Goal: Task Accomplishment & Management: Manage account settings

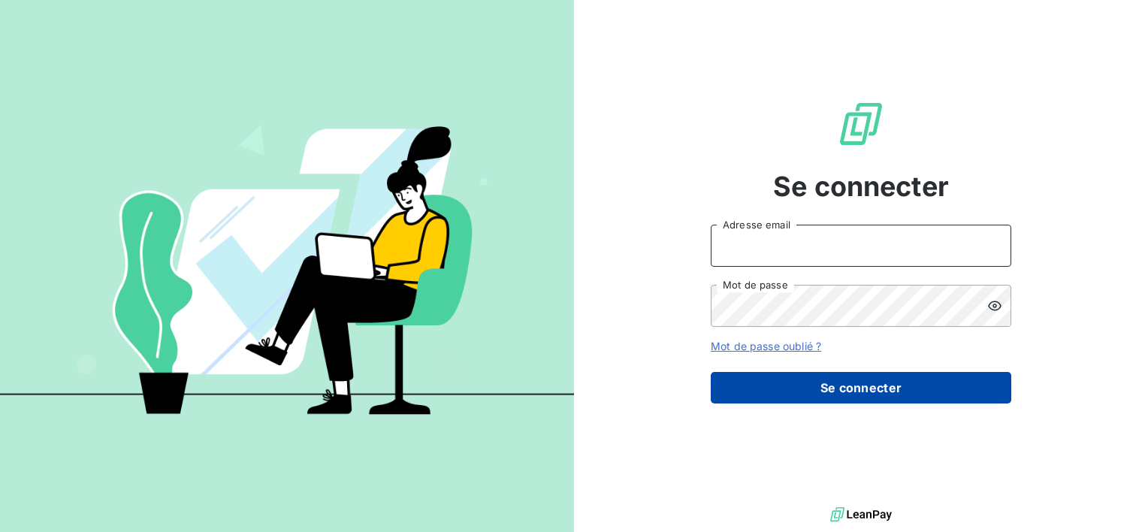
type input "[EMAIL_ADDRESS][DOMAIN_NAME]"
click at [826, 385] on button "Se connecter" at bounding box center [861, 388] width 301 height 32
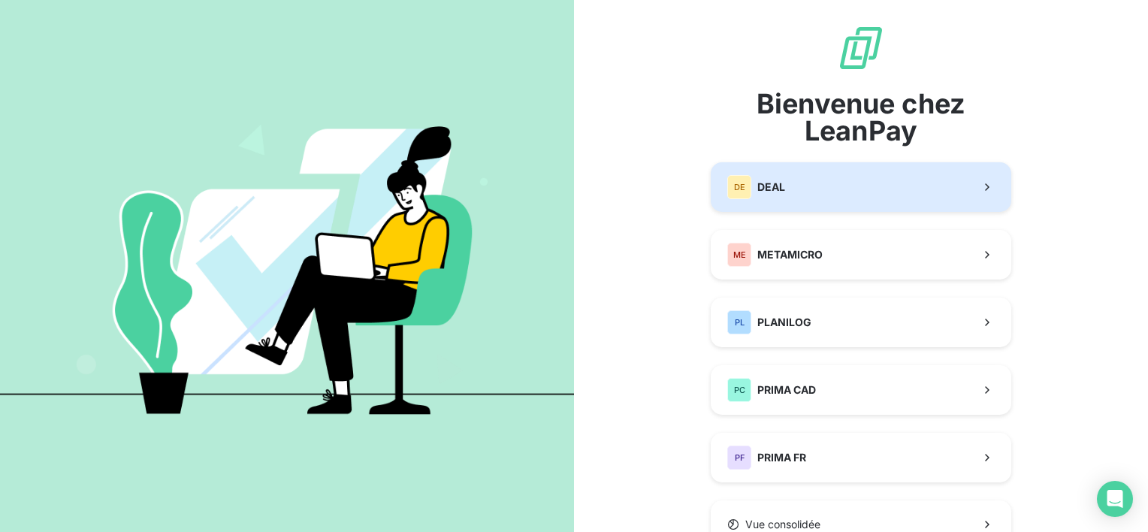
click at [802, 198] on button "DE DEAL" at bounding box center [861, 187] width 301 height 50
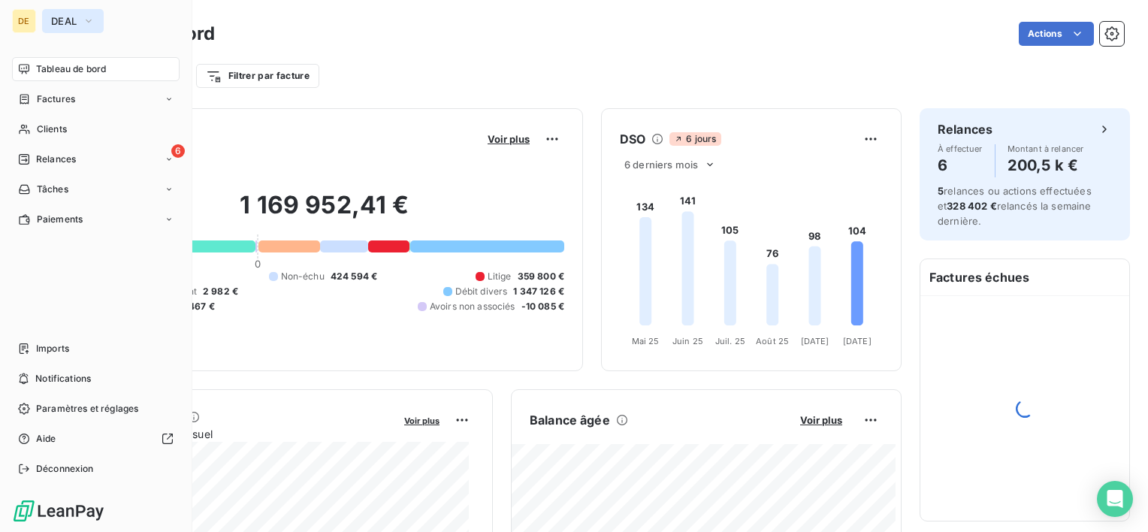
click at [43, 26] on button "DEAL" at bounding box center [73, 21] width 62 height 24
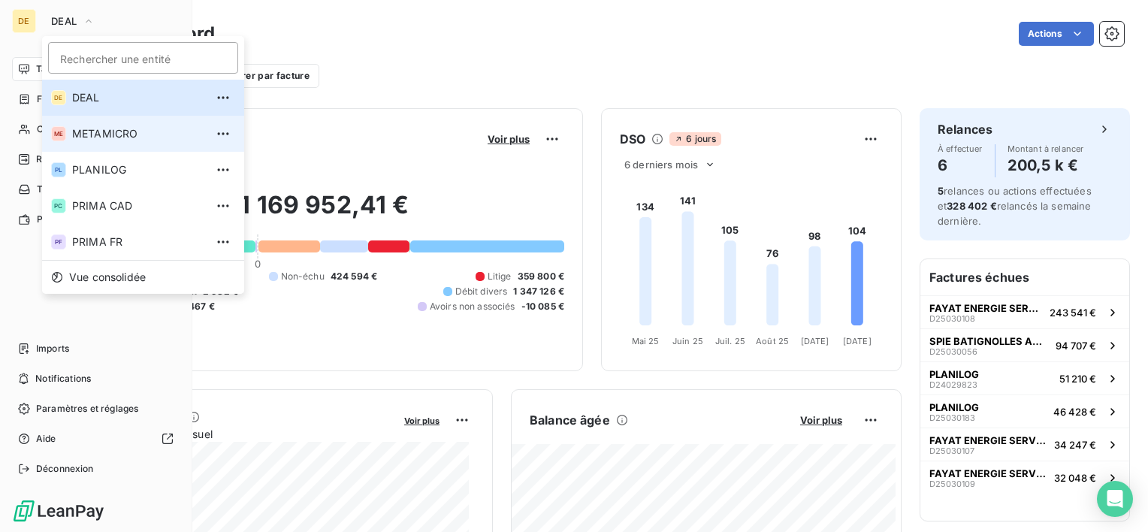
click at [99, 136] on span "METAMICRO" at bounding box center [138, 133] width 133 height 15
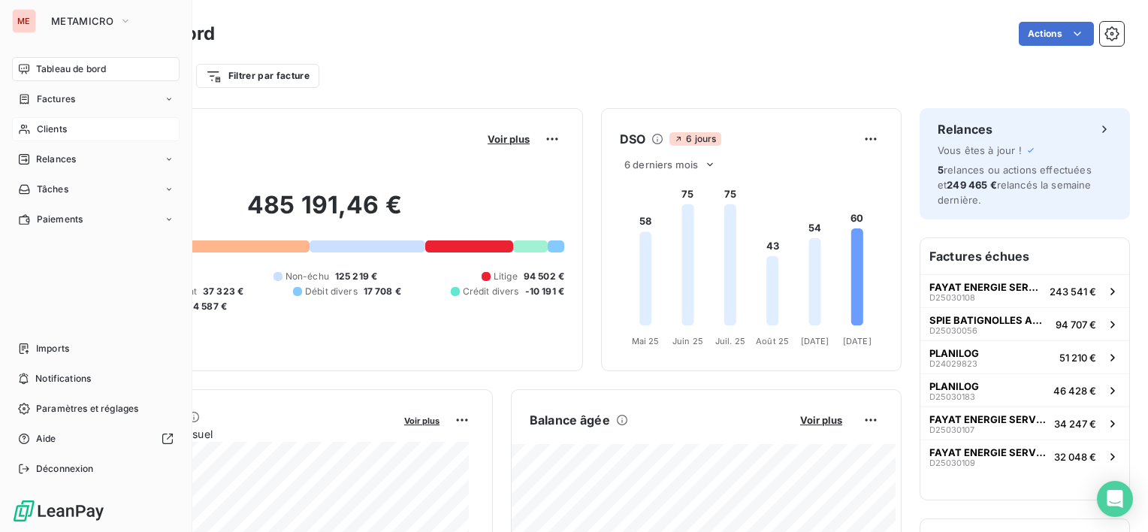
click at [59, 133] on span "Clients" at bounding box center [52, 129] width 30 height 14
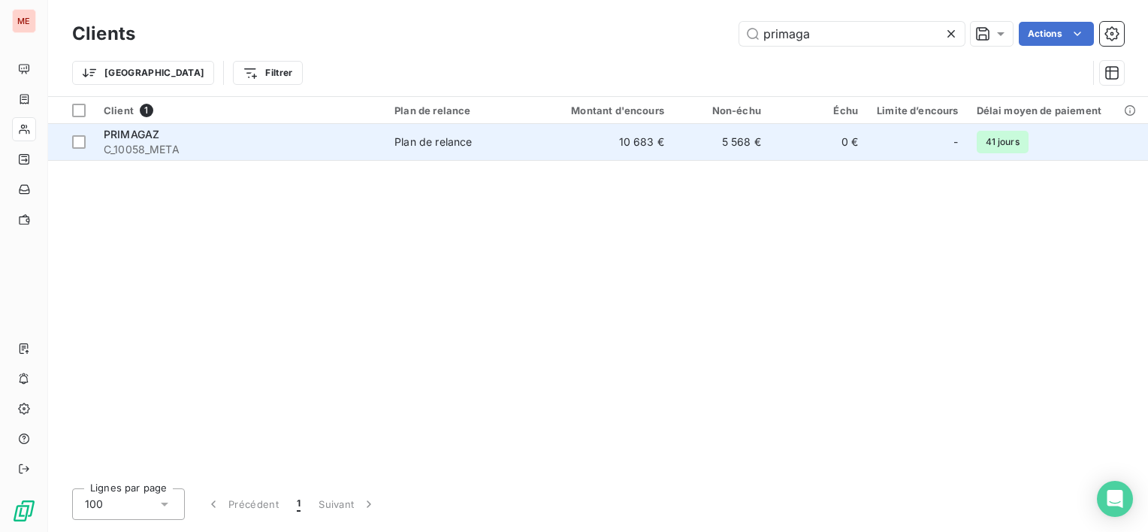
type input "primaga"
click at [802, 155] on td "0 €" at bounding box center [818, 142] width 97 height 36
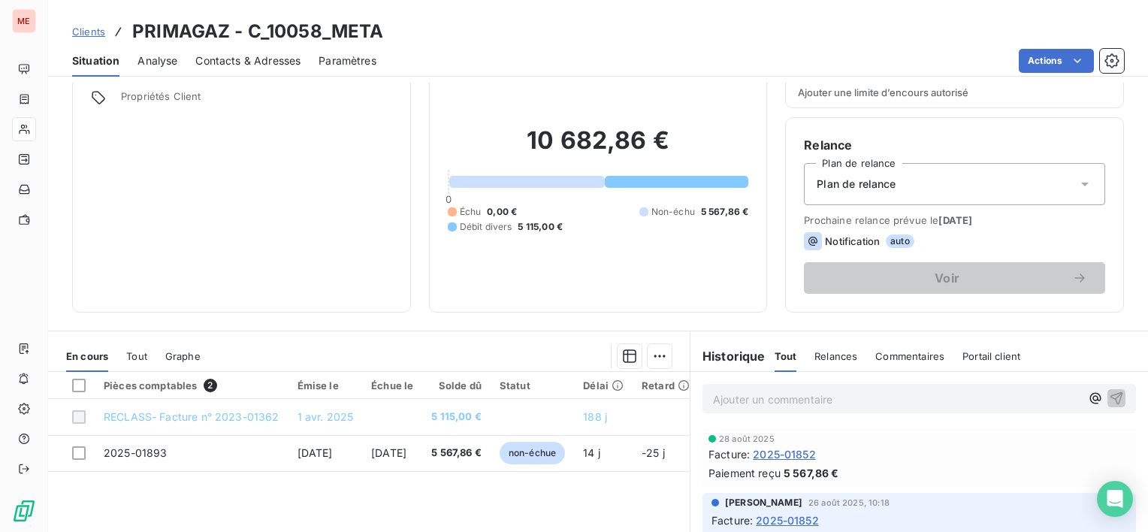
scroll to position [150, 0]
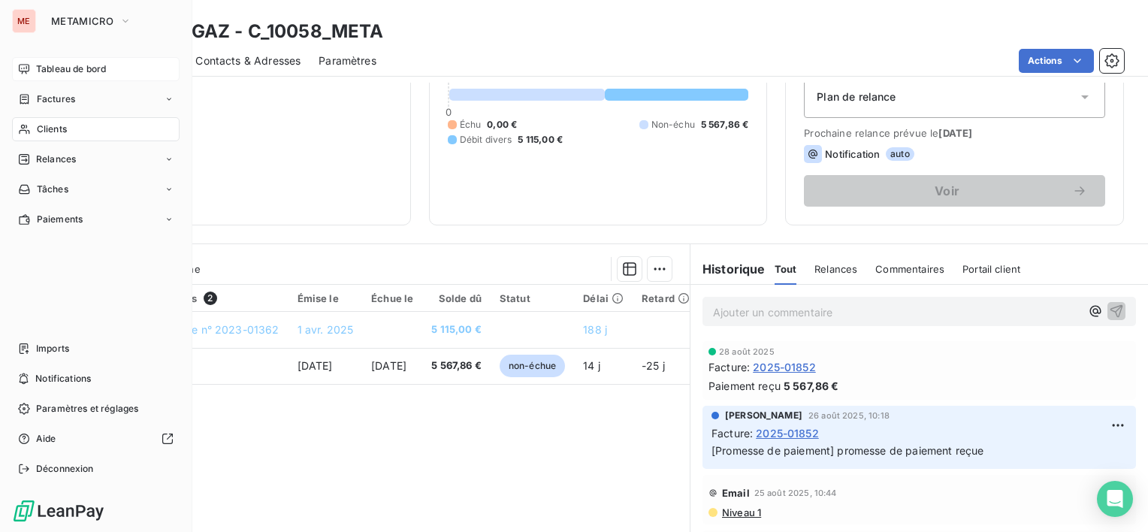
click at [68, 74] on span "Tableau de bord" at bounding box center [71, 69] width 70 height 14
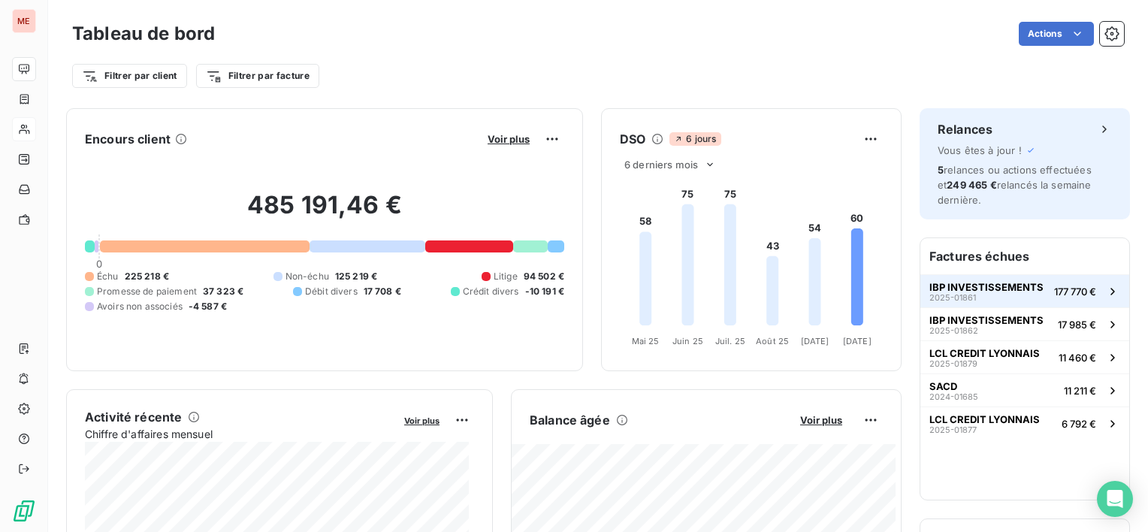
click at [1017, 295] on div "IBP INVESTISSEMENTS 2025-01861" at bounding box center [986, 291] width 114 height 21
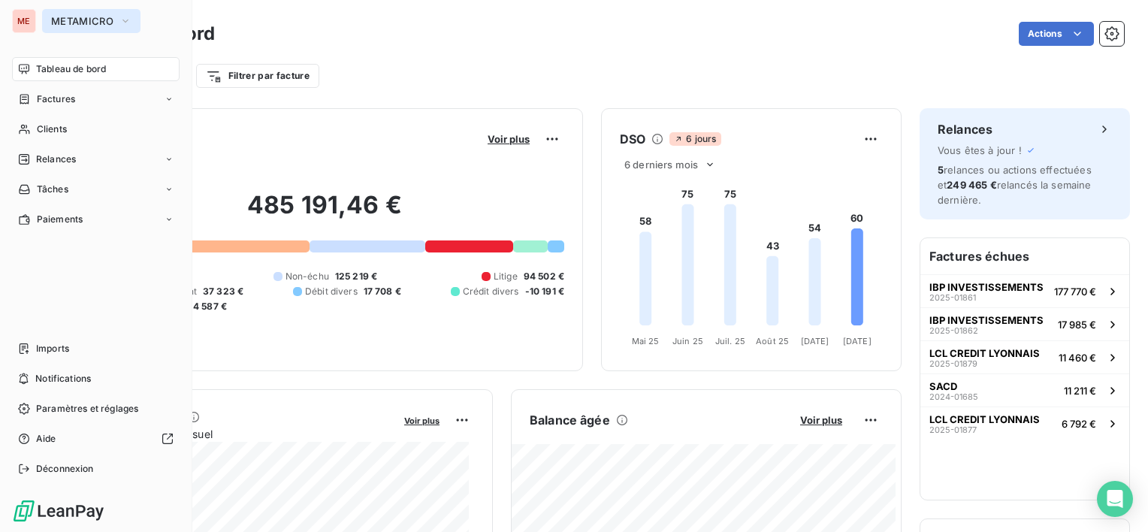
click at [75, 21] on span "METAMICRO" at bounding box center [82, 21] width 62 height 12
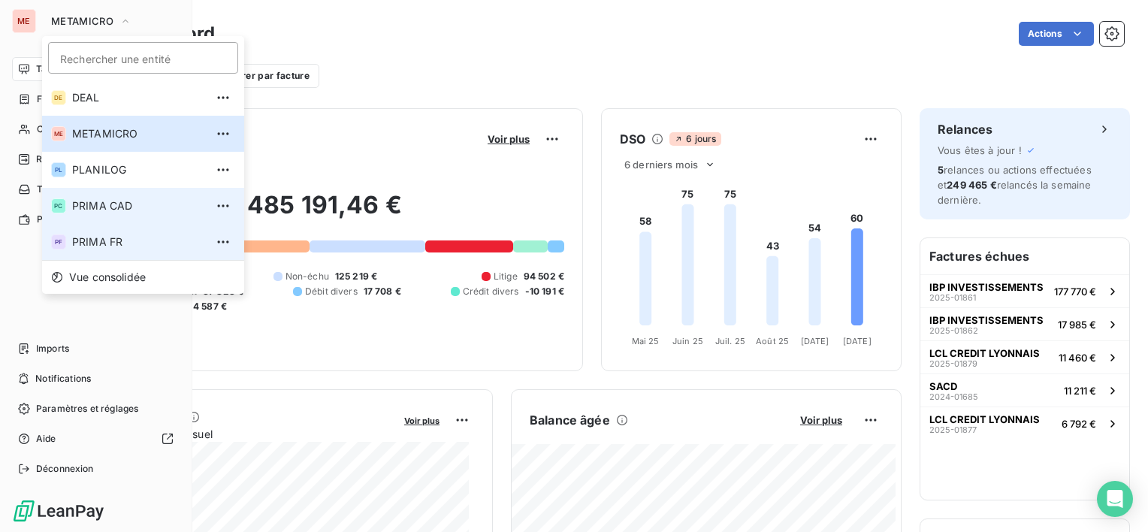
click at [146, 241] on span "PRIMA FR" at bounding box center [138, 241] width 133 height 15
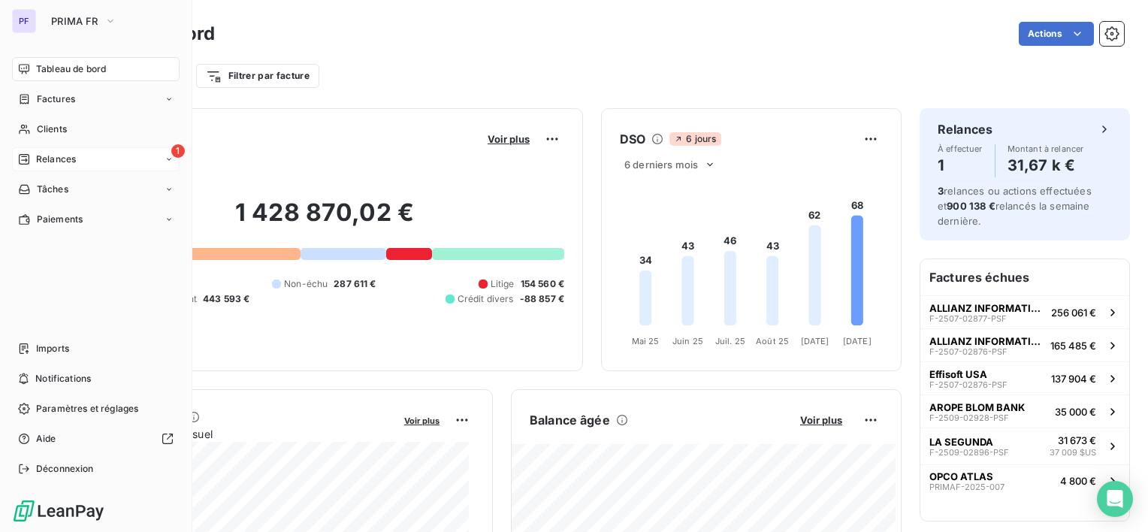
click at [101, 156] on div "1 Relances" at bounding box center [96, 159] width 168 height 24
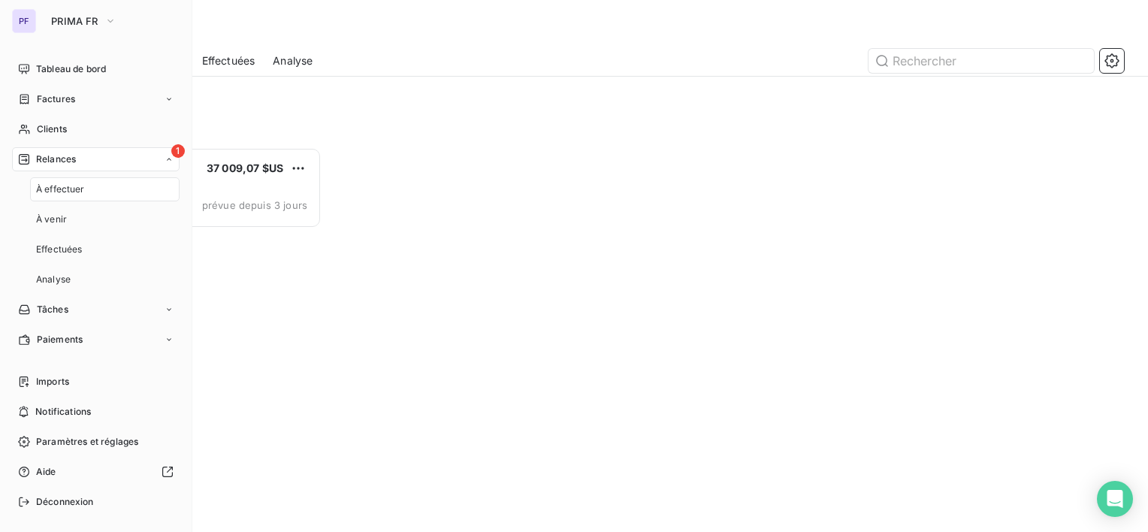
scroll to position [373, 237]
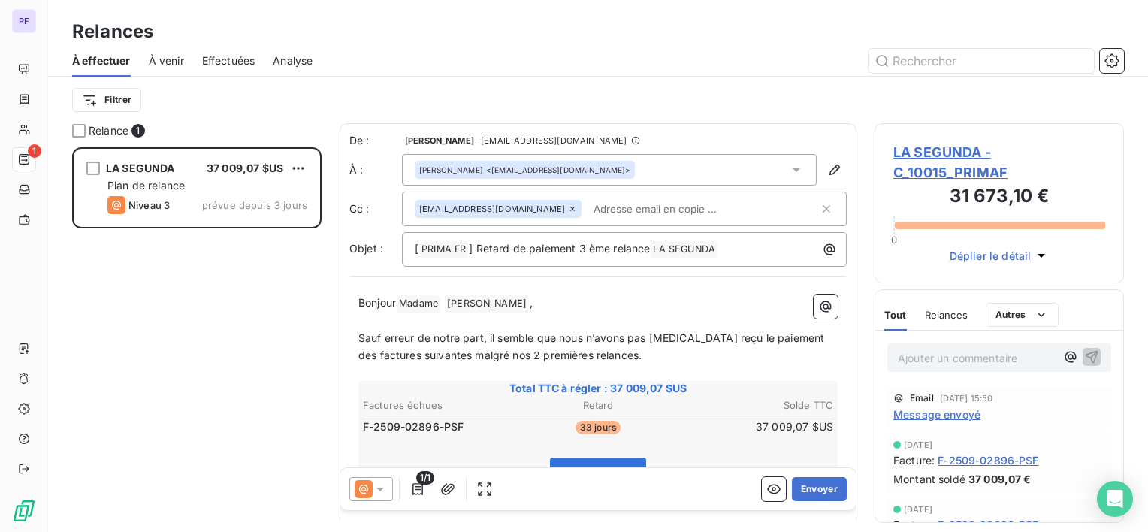
click at [274, 298] on div "LA SEGUNDA 37 009,07 $US Plan de relance Niveau 3 prévue depuis 3 jours" at bounding box center [196, 339] width 249 height 385
drag, startPoint x: 962, startPoint y: 85, endPoint x: 759, endPoint y: 140, distance: 210.1
click at [961, 86] on div "Filtrer" at bounding box center [598, 100] width 1052 height 29
click at [666, 159] on div "[PERSON_NAME] <[EMAIL_ADDRESS][DOMAIN_NAME]>" at bounding box center [609, 170] width 415 height 32
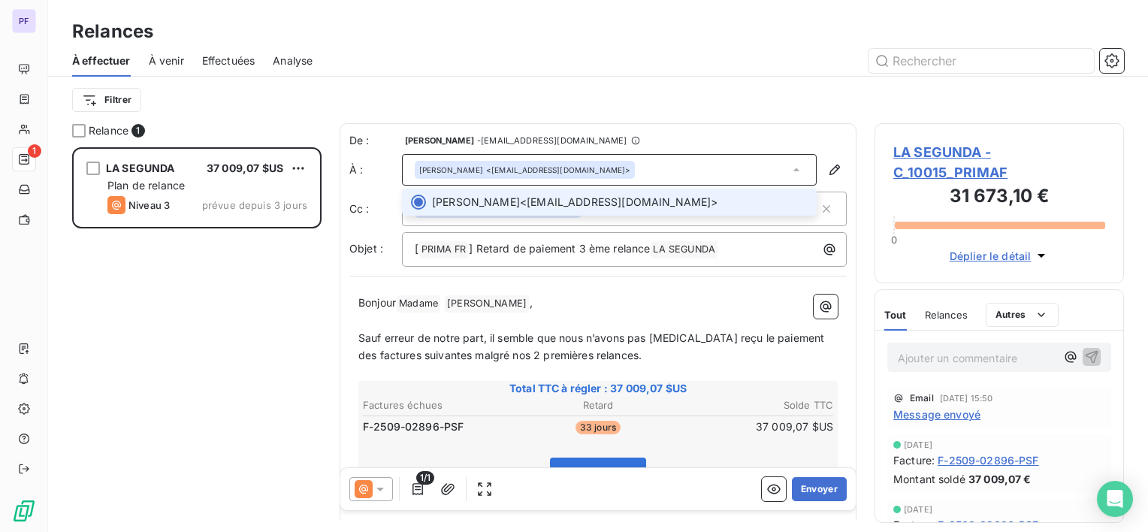
click at [664, 168] on div "[PERSON_NAME] <[EMAIL_ADDRESS][DOMAIN_NAME]>" at bounding box center [609, 170] width 415 height 32
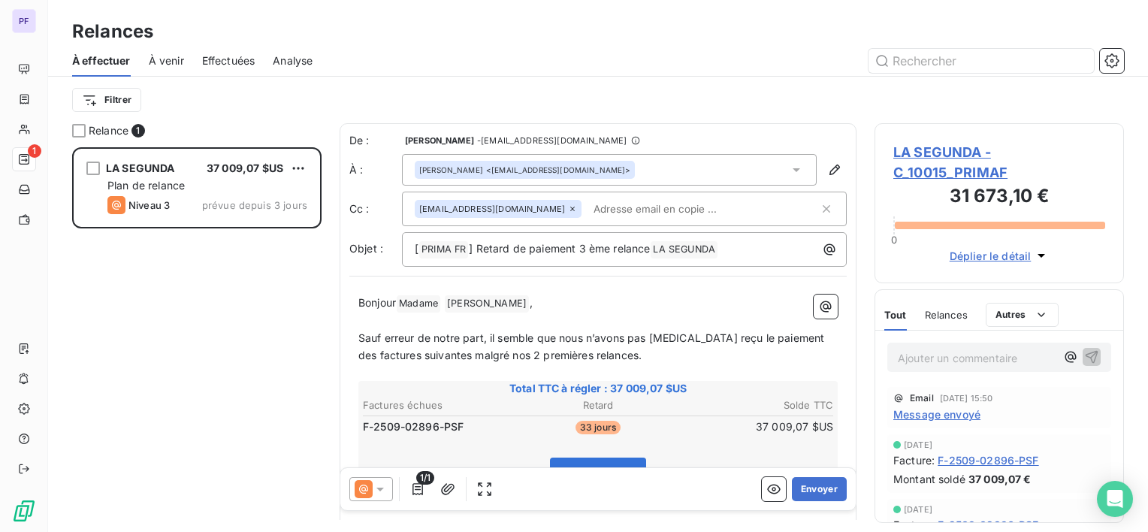
click at [649, 205] on input "text" at bounding box center [675, 209] width 174 height 23
paste input "[EMAIL_ADDRESS][DOMAIN_NAME]"
click at [751, 204] on div "[EMAIL_ADDRESS][DOMAIN_NAME] [EMAIL_ADDRESS][DOMAIN_NAME]" at bounding box center [617, 209] width 404 height 23
type input "[EMAIL_ADDRESS][DOMAIN_NAME]"
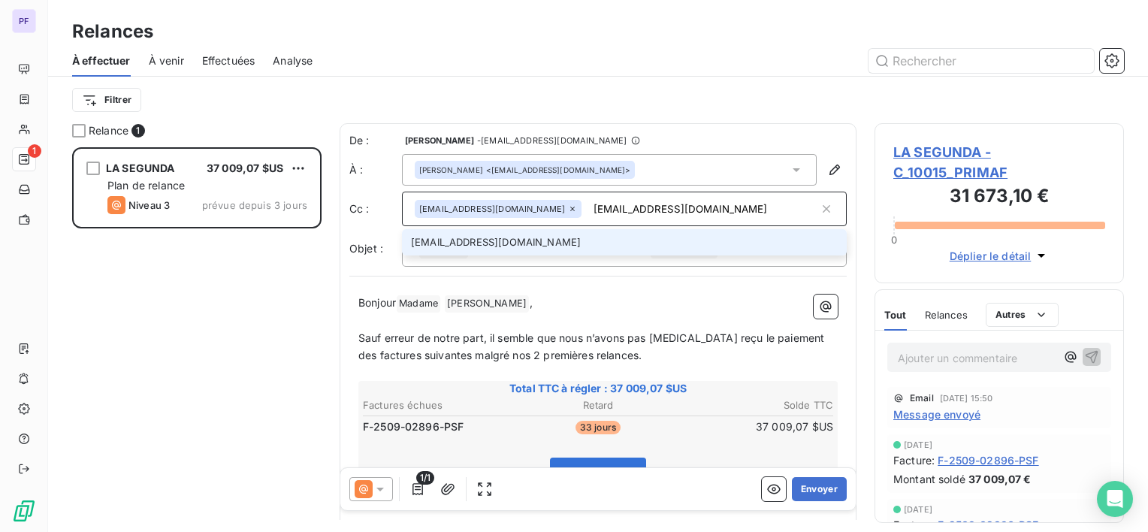
click at [667, 238] on li "[EMAIL_ADDRESS][DOMAIN_NAME]" at bounding box center [624, 242] width 445 height 26
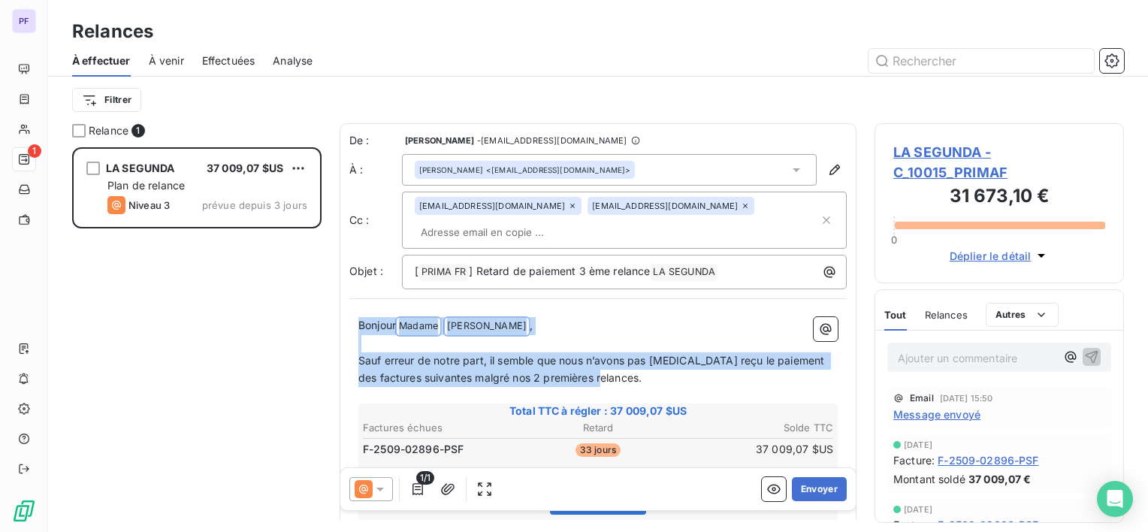
drag, startPoint x: 648, startPoint y: 374, endPoint x: 336, endPoint y: 330, distance: 314.9
click at [336, 330] on div "Relance 1 LA SEGUNDA 37 009,07 $US Plan de relance Niveau 3 prévue depuis 3 jou…" at bounding box center [598, 327] width 1100 height 409
copy div "[PERSON_NAME] Madame [PERSON_NAME] ﻿ , ﻿ Sauf erreur de notre part, il semble q…"
click at [569, 370] on p "Sauf erreur de notre part, il semble que nous n’avons pas [MEDICAL_DATA] reçu l…" at bounding box center [597, 369] width 479 height 35
drag, startPoint x: 598, startPoint y: 376, endPoint x: 348, endPoint y: 360, distance: 250.7
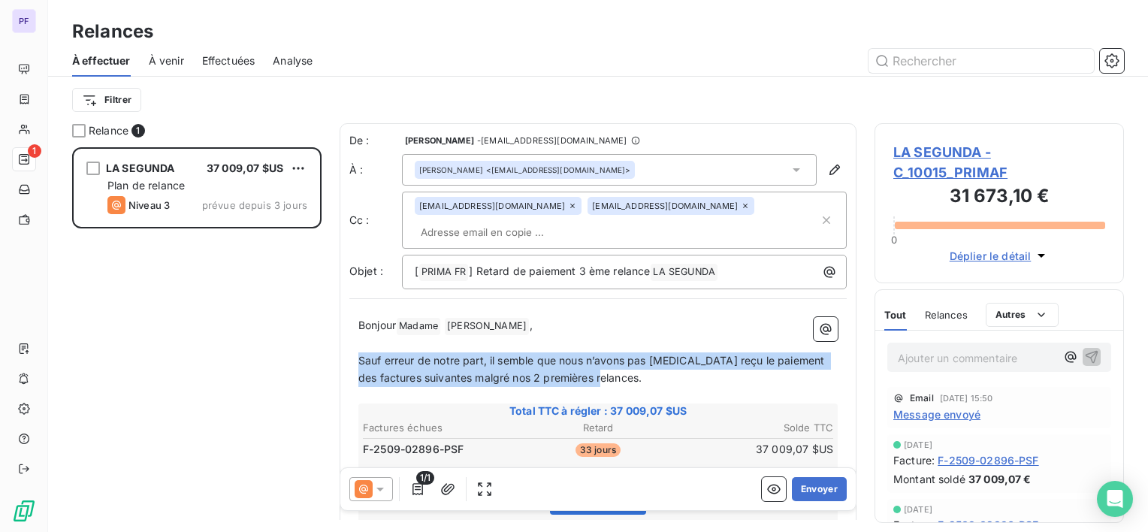
click at [348, 360] on div "De : [PERSON_NAME] - [EMAIL_ADDRESS][DOMAIN_NAME] À : [PERSON_NAME] <[EMAIL_ADD…" at bounding box center [598, 451] width 517 height 656
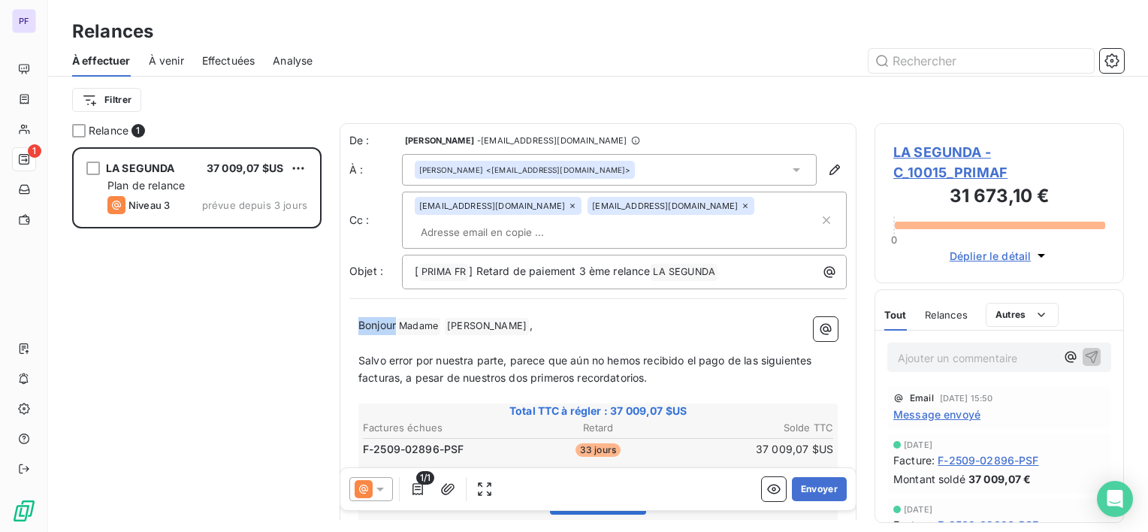
drag, startPoint x: 397, startPoint y: 325, endPoint x: 306, endPoint y: 320, distance: 91.0
click at [306, 320] on div "Relance 1 LA SEGUNDA 37 009,07 $US Plan de relance Niveau 3 prévue depuis 3 jou…" at bounding box center [598, 327] width 1100 height 409
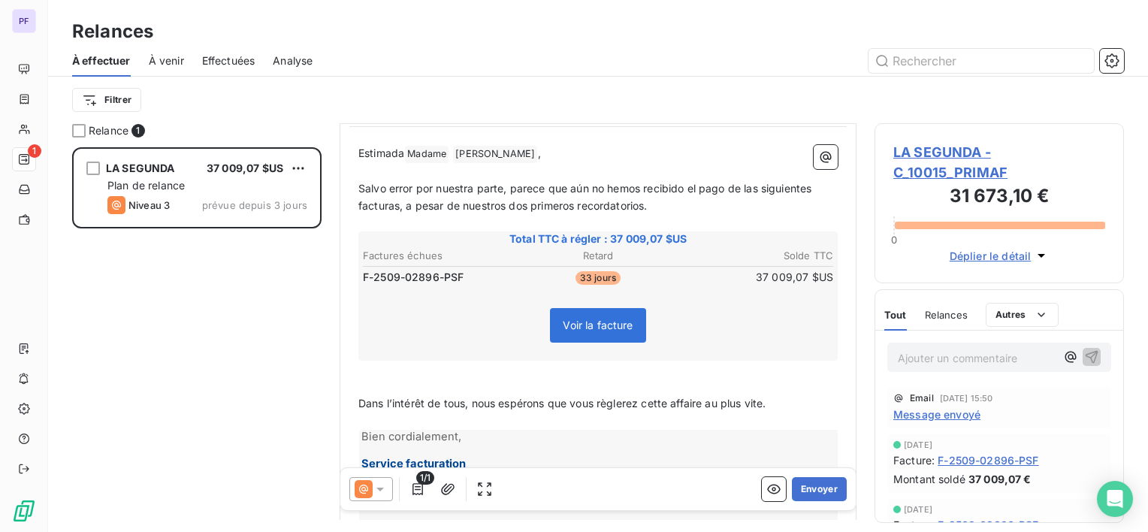
scroll to position [227, 0]
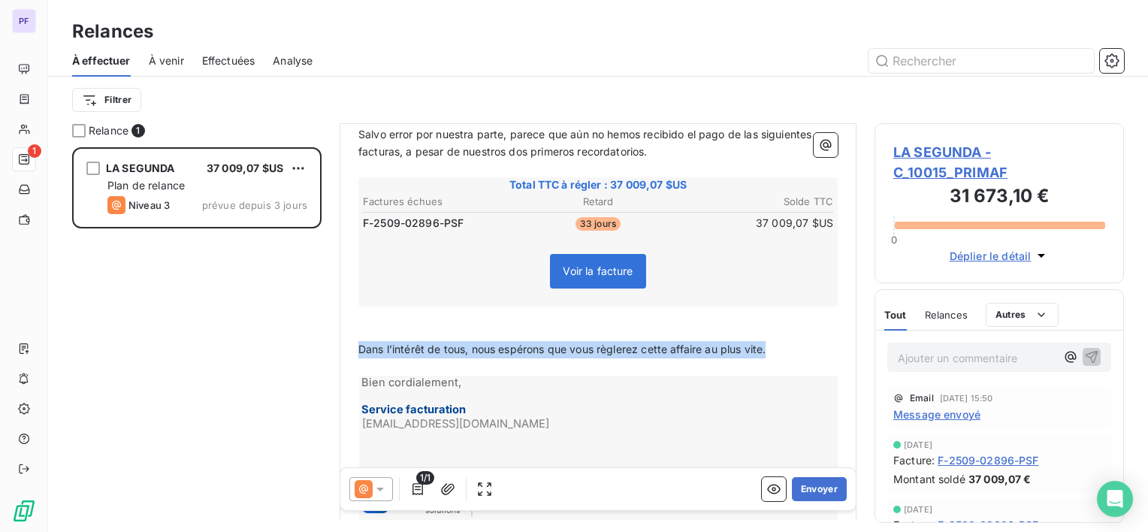
drag, startPoint x: 796, startPoint y: 347, endPoint x: 260, endPoint y: 346, distance: 535.7
click at [260, 346] on div "Relance 1 LA SEGUNDA 37 009,07 $US Plan de relance Niveau 3 prévue depuis 3 jou…" at bounding box center [598, 327] width 1100 height 409
copy span "Dans l’intérêt de tous, nous espérons que vous règlerez cette affaire au plus v…"
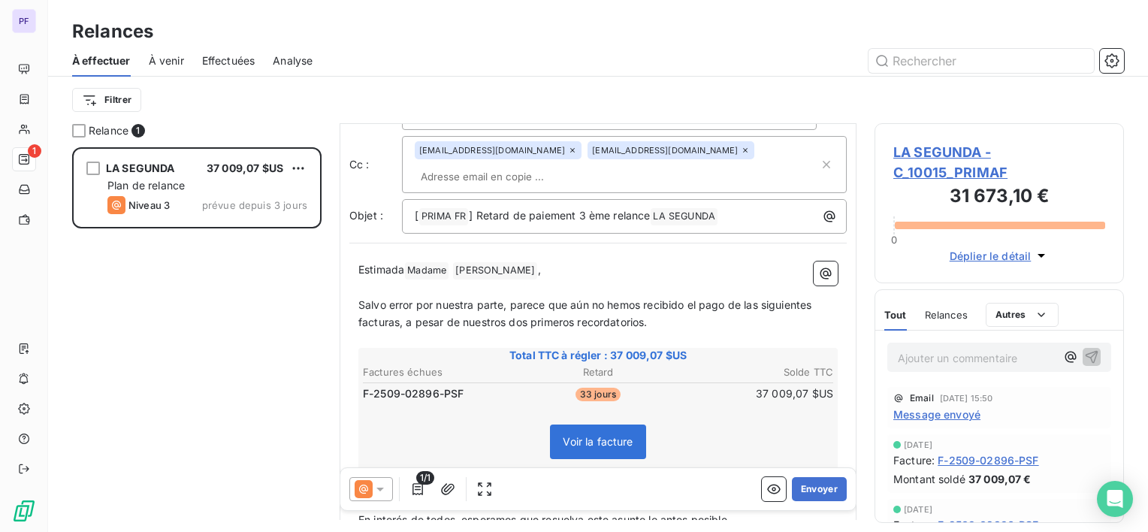
scroll to position [0, 0]
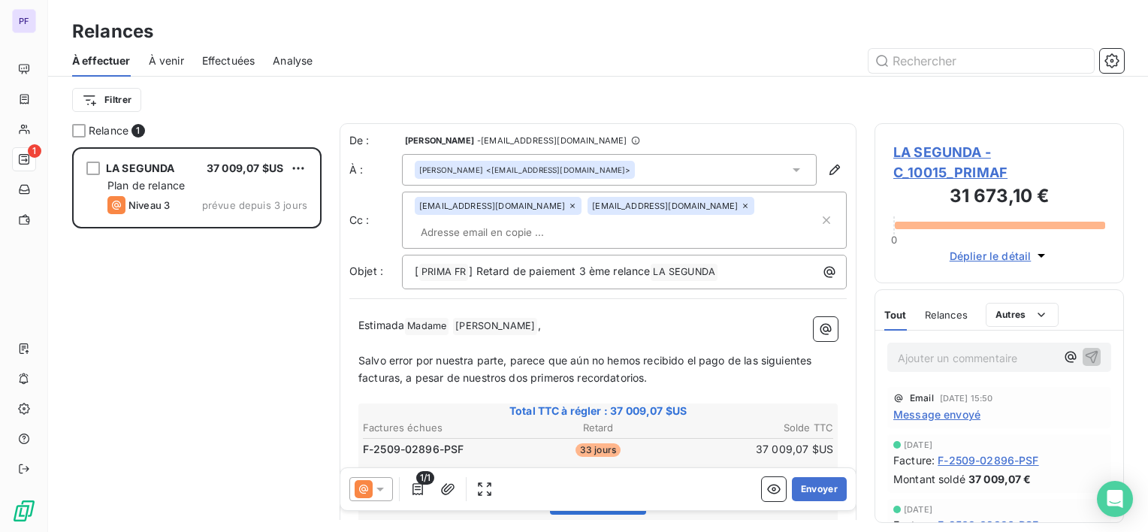
click at [784, 207] on div "[EMAIL_ADDRESS][DOMAIN_NAME] [EMAIL_ADDRESS][DOMAIN_NAME]" at bounding box center [617, 220] width 404 height 47
paste input "[EMAIL_ADDRESS][DOMAIN_NAME]"
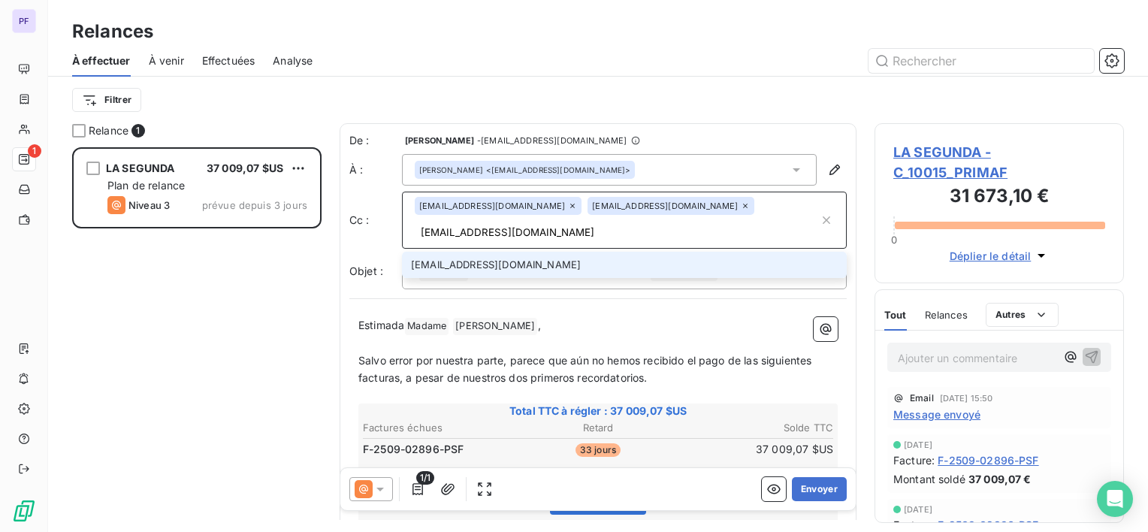
type input "[EMAIL_ADDRESS][DOMAIN_NAME]"
click at [551, 260] on li "[EMAIL_ADDRESS][DOMAIN_NAME]" at bounding box center [624, 265] width 445 height 26
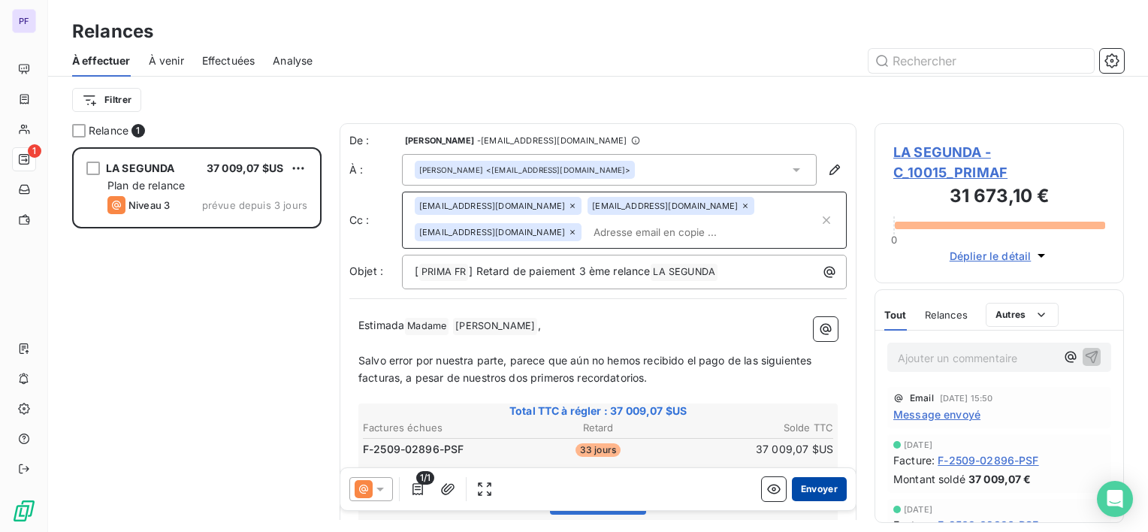
click at [793, 488] on button "Envoyer" at bounding box center [819, 489] width 55 height 24
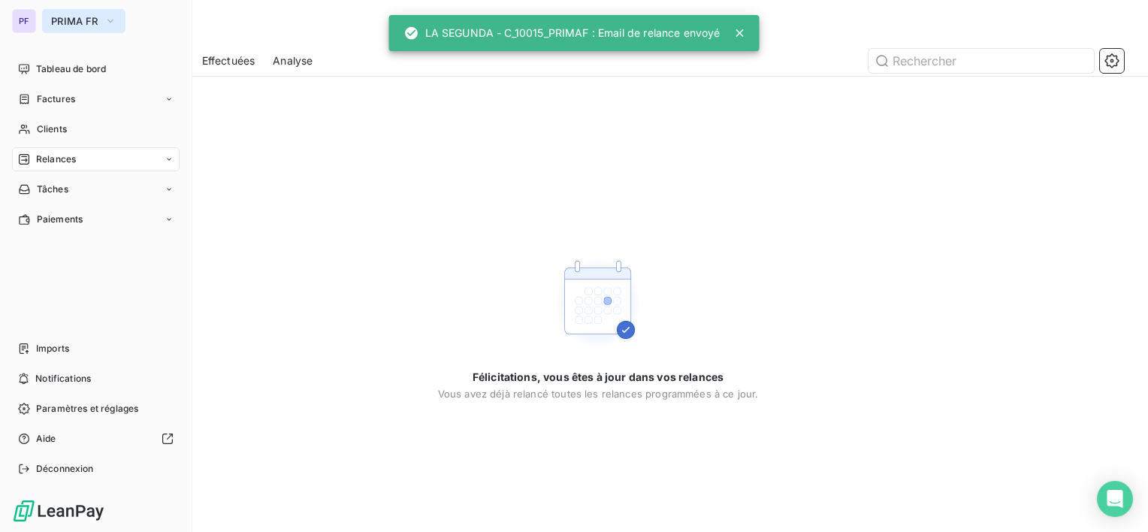
click at [69, 20] on span "PRIMA FR" at bounding box center [74, 21] width 47 height 12
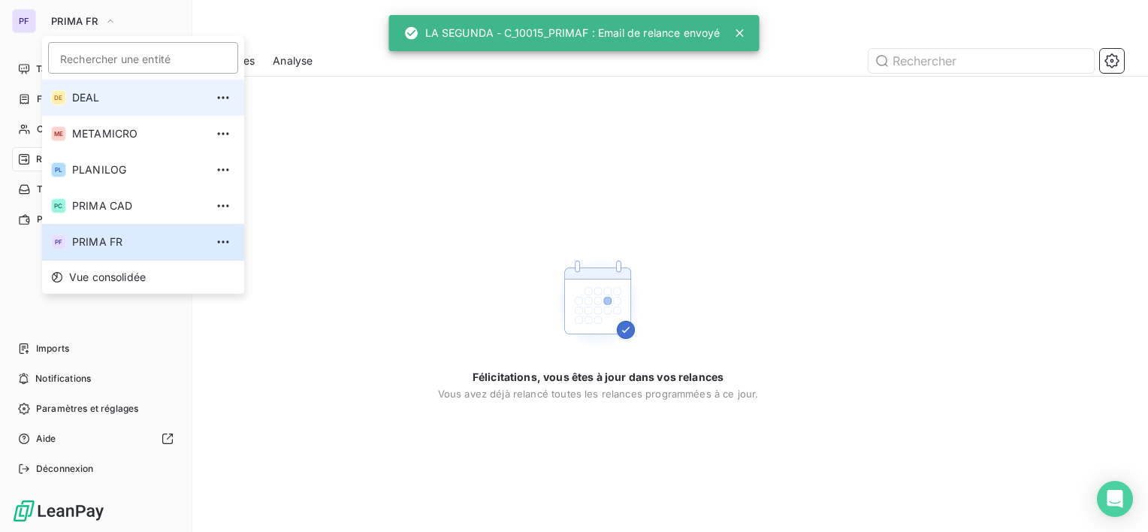
click at [108, 100] on span "DEAL" at bounding box center [138, 97] width 133 height 15
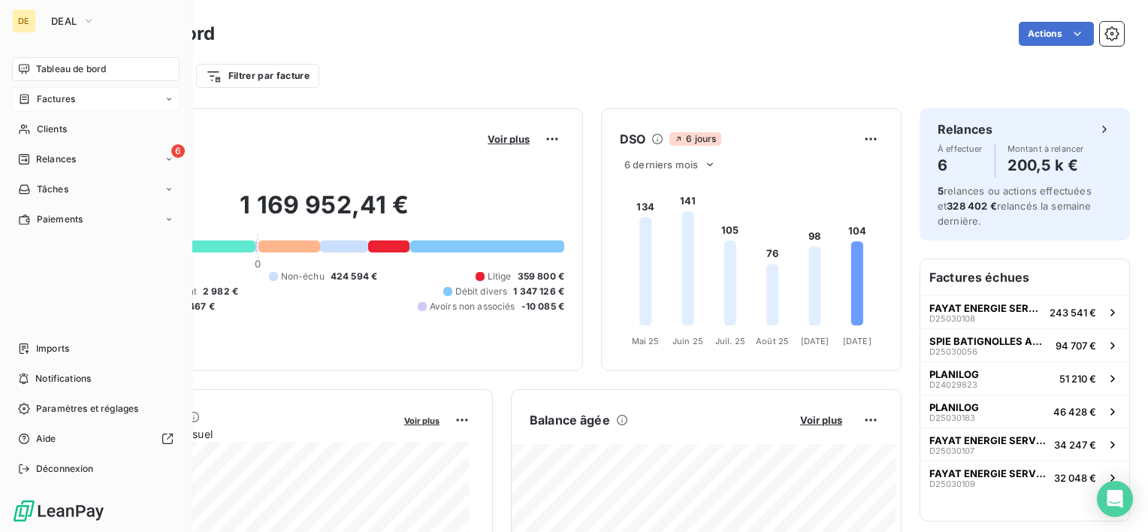
click at [87, 89] on div "Factures" at bounding box center [96, 99] width 168 height 24
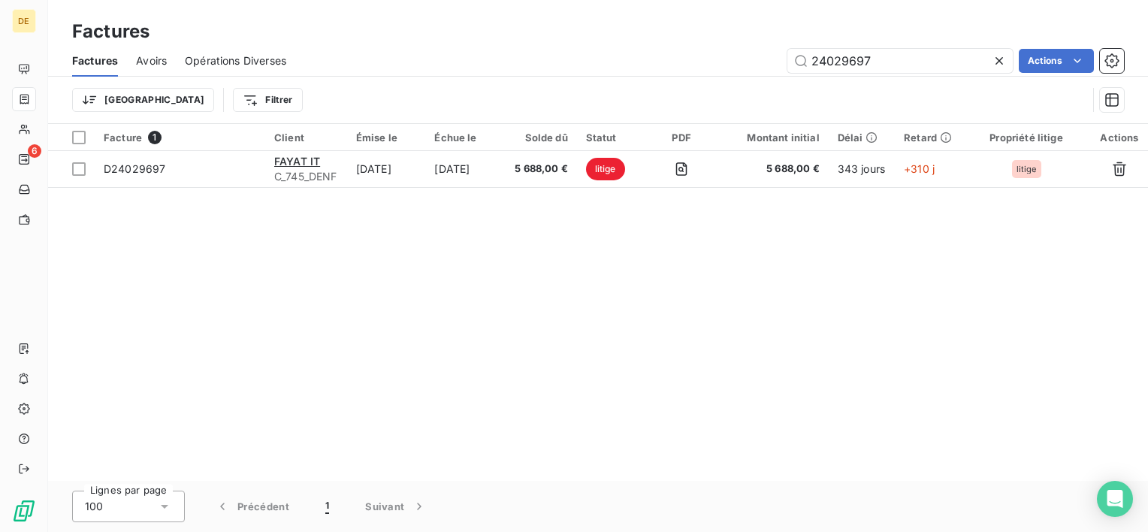
drag, startPoint x: 905, startPoint y: 57, endPoint x: 461, endPoint y: 51, distance: 444.1
click at [461, 51] on div "24029697 Actions" at bounding box center [714, 61] width 820 height 24
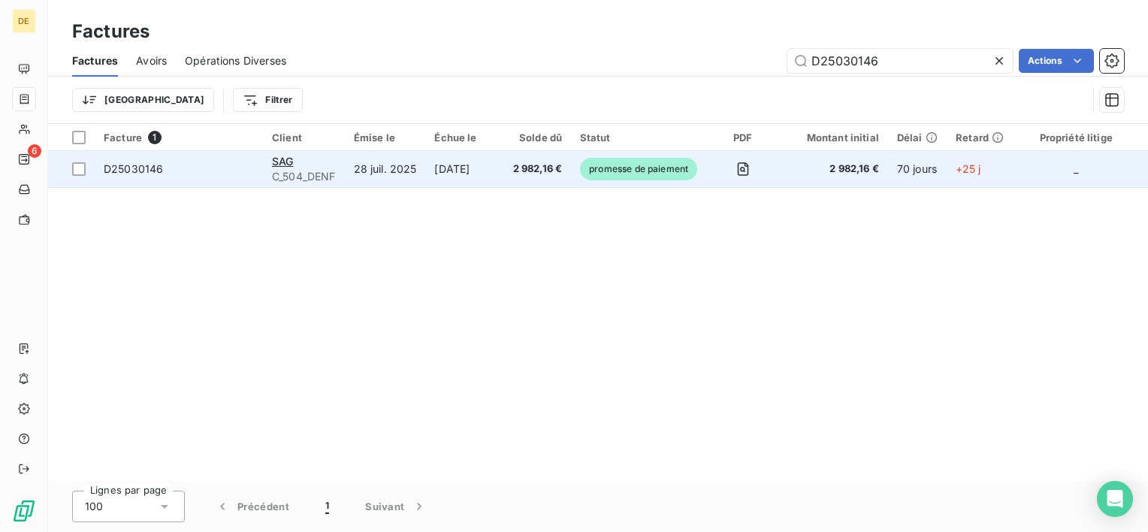
type input "D25030146"
click at [539, 172] on span "2 982,16 €" at bounding box center [538, 169] width 50 height 15
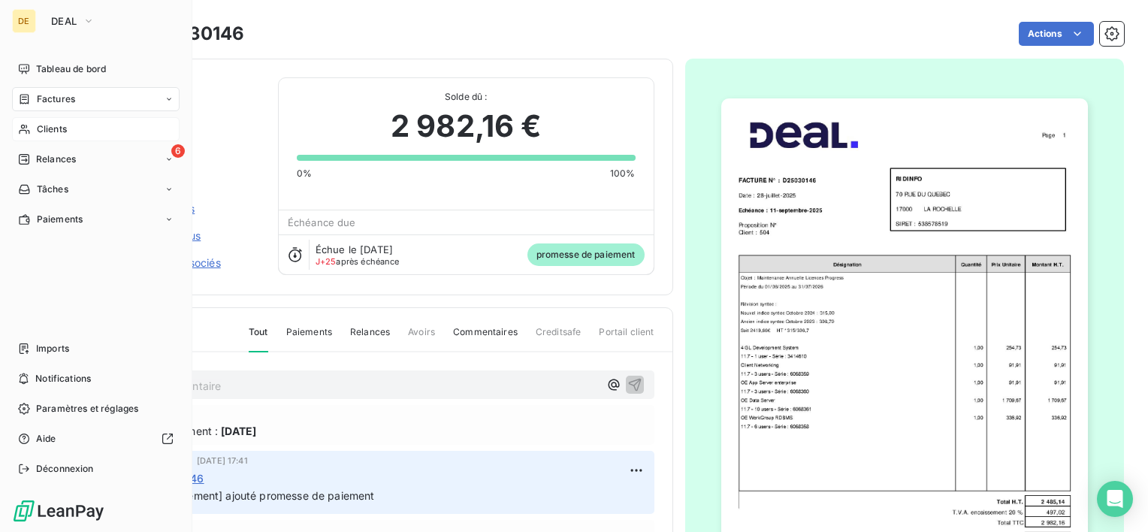
click at [43, 126] on span "Clients" at bounding box center [52, 129] width 30 height 14
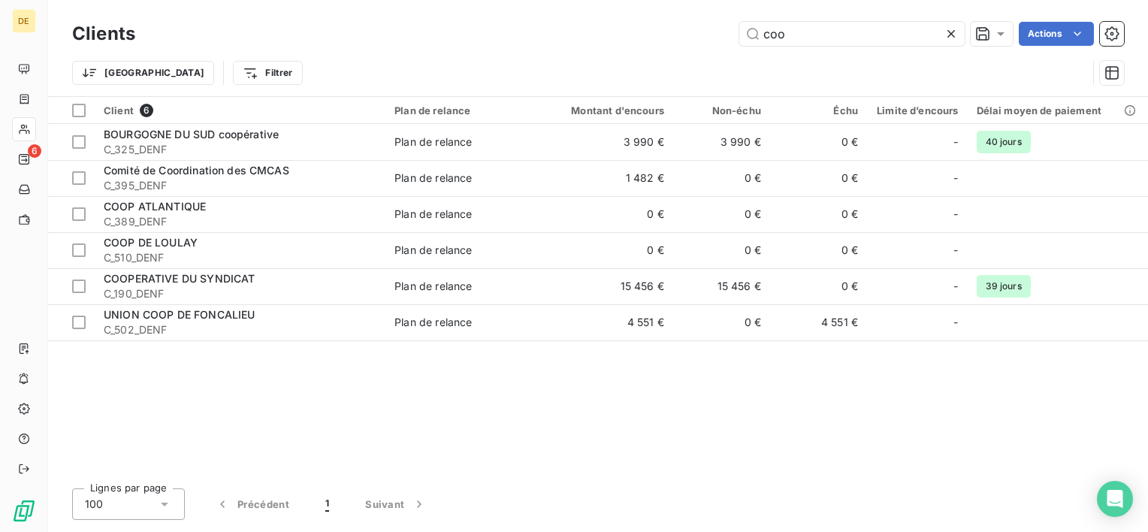
type input "coo"
drag, startPoint x: 805, startPoint y: 33, endPoint x: 681, endPoint y: 28, distance: 123.3
click at [681, 28] on div "coo Actions" at bounding box center [638, 34] width 971 height 24
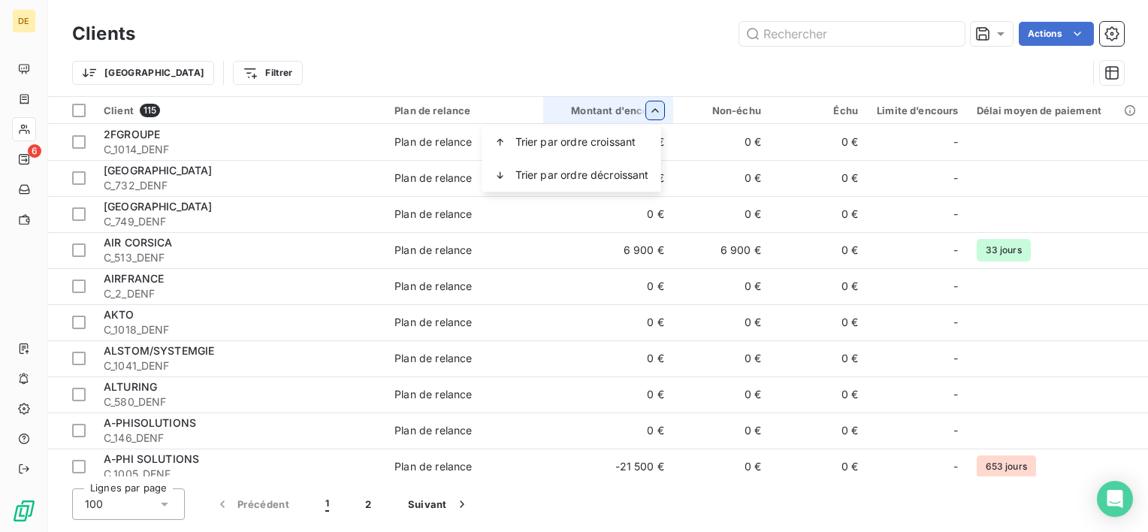
click at [649, 110] on html "DE 6 Clients Actions Trier Filtrer Client 115 Plan de relance Montant d'encours…" at bounding box center [574, 266] width 1148 height 532
click at [203, 74] on html "DE 6 Clients Actions Trier Filtrer Client 115 Plan de relance Montant d'encours…" at bounding box center [574, 266] width 1148 height 532
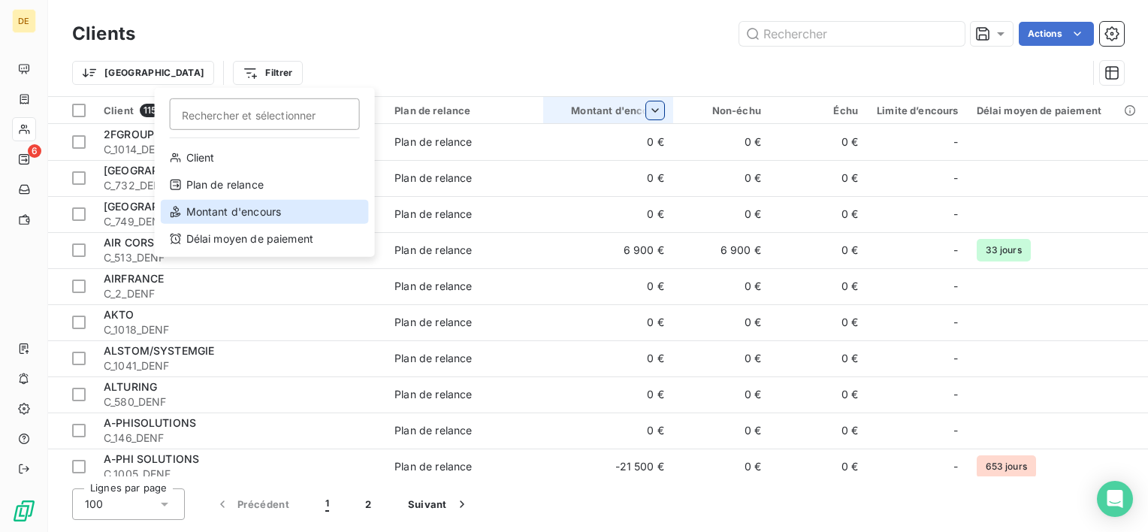
click at [214, 210] on div "Montant d'encours" at bounding box center [265, 212] width 208 height 24
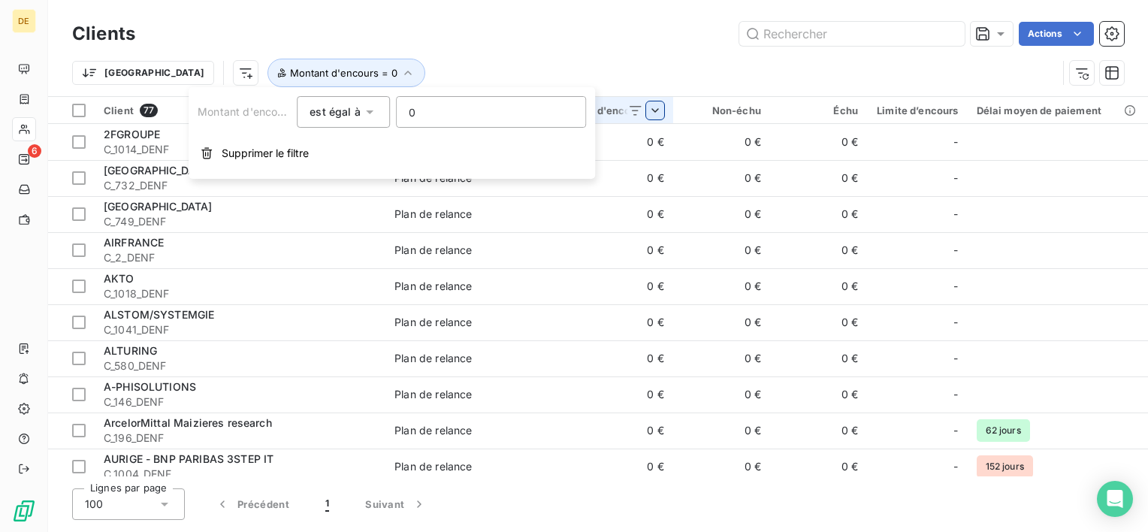
drag, startPoint x: 452, startPoint y: 114, endPoint x: 301, endPoint y: 107, distance: 151.2
click at [301, 108] on div "Montant d'encours est égal à 0" at bounding box center [392, 112] width 388 height 32
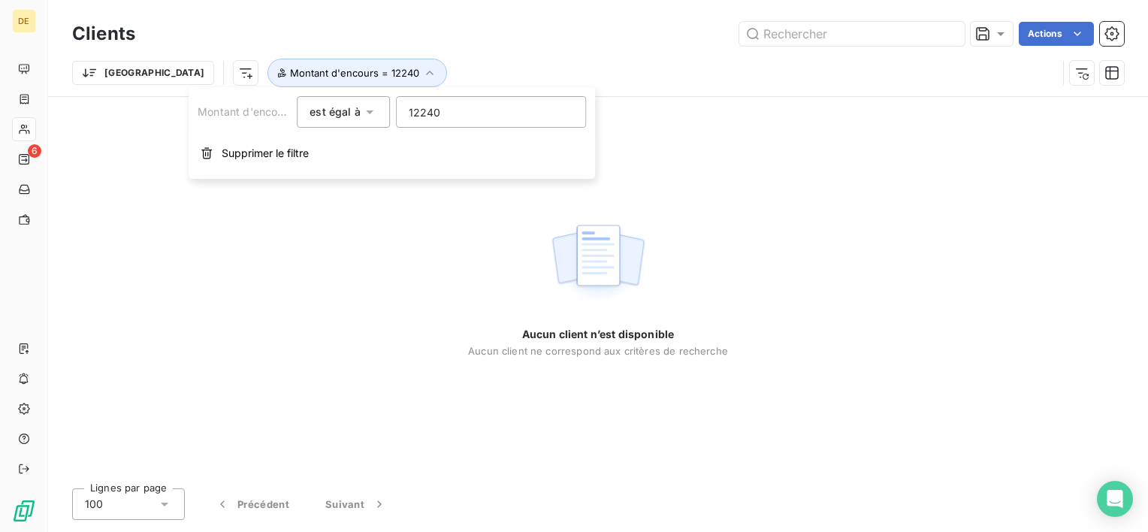
click at [418, 110] on input "12240" at bounding box center [491, 112] width 189 height 30
type input "12240"
click at [366, 115] on icon at bounding box center [369, 111] width 15 height 15
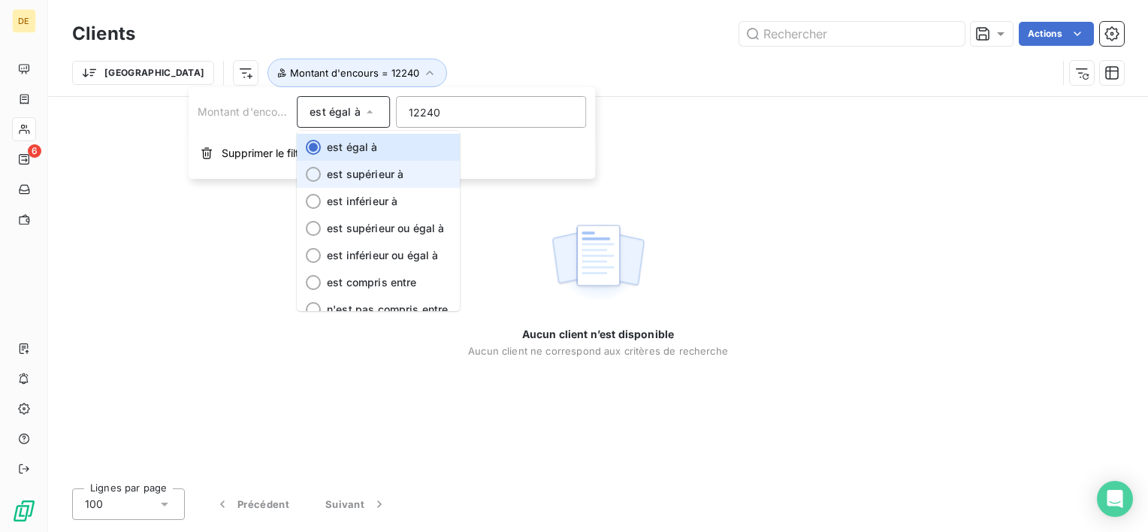
click at [363, 170] on span "est supérieur à" at bounding box center [365, 174] width 77 height 13
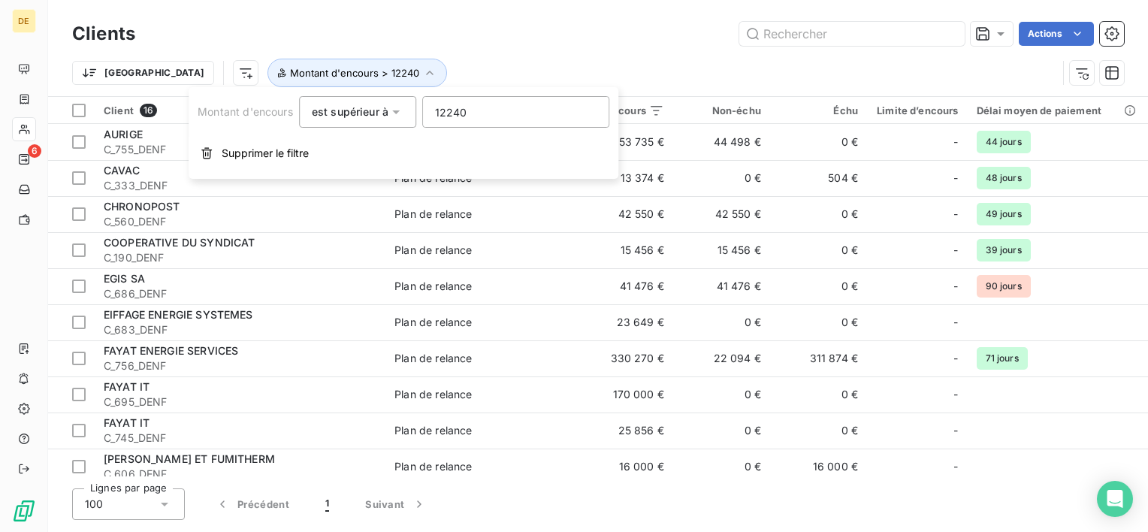
click at [349, 117] on span "est supérieur à" at bounding box center [350, 111] width 77 height 13
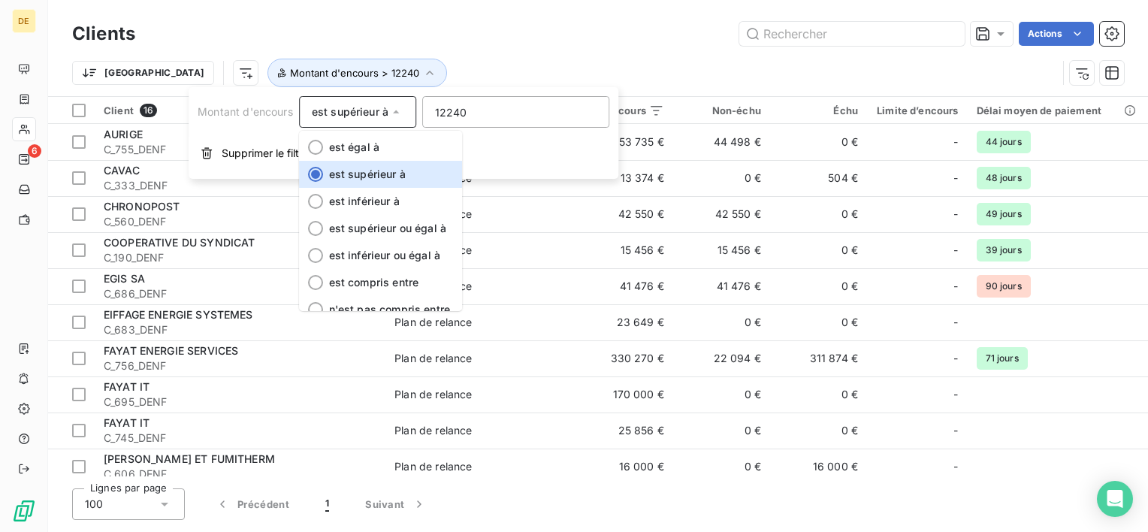
click at [349, 116] on span "est supérieur à" at bounding box center [350, 111] width 77 height 13
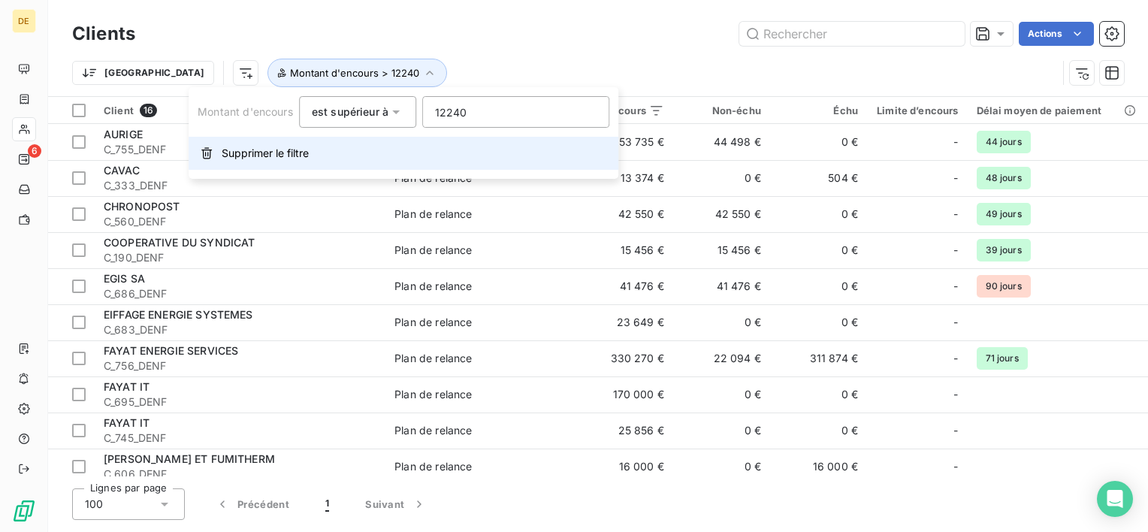
click at [276, 143] on button "Supprimer le filtre" at bounding box center [404, 153] width 430 height 33
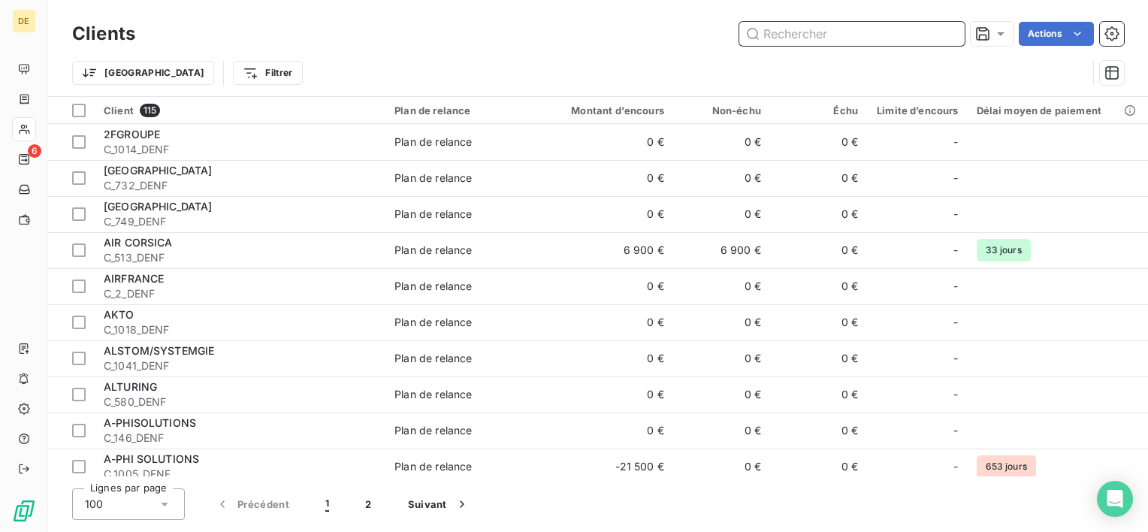
click at [855, 41] on input "text" at bounding box center [851, 34] width 225 height 24
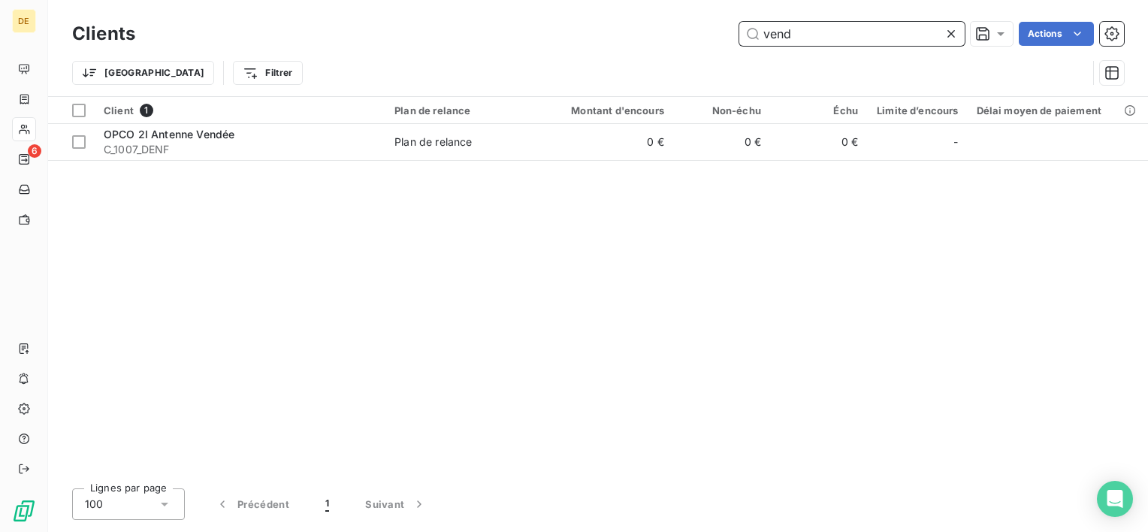
drag, startPoint x: 817, startPoint y: 35, endPoint x: 588, endPoint y: 21, distance: 230.3
click at [589, 22] on div "vend Actions" at bounding box center [638, 34] width 971 height 24
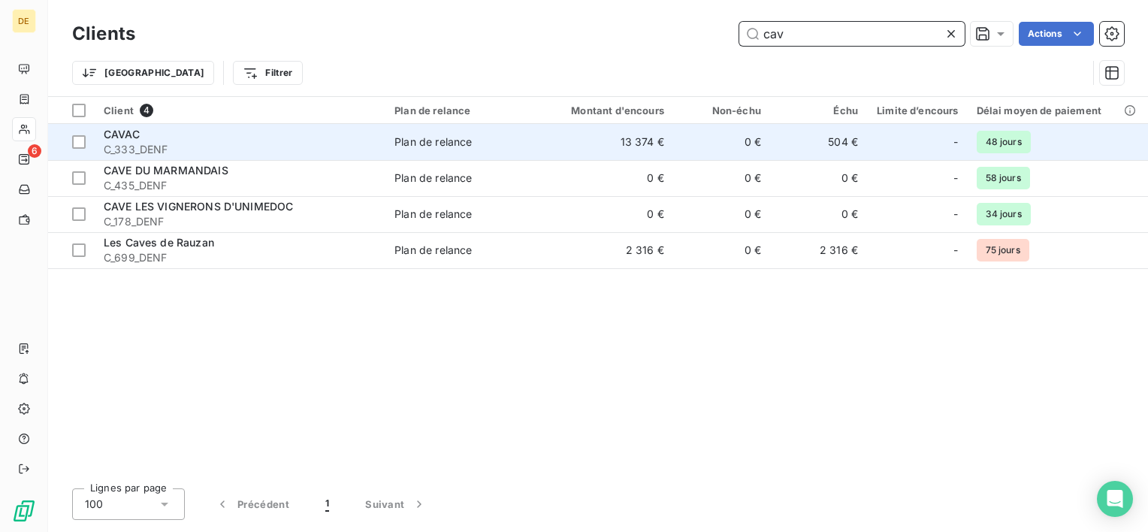
type input "cav"
click at [746, 143] on td "0 €" at bounding box center [721, 142] width 97 height 36
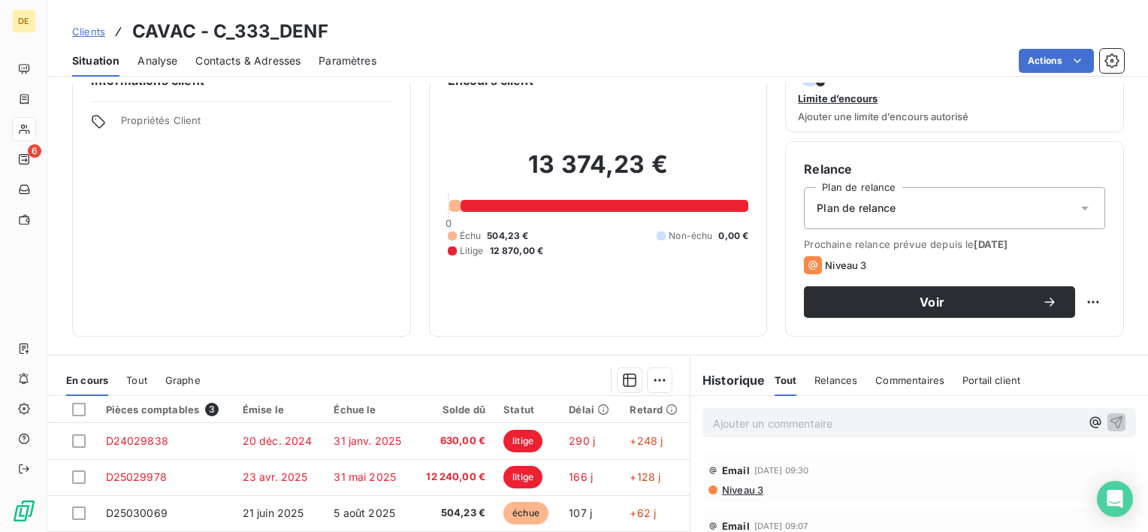
scroll to position [75, 0]
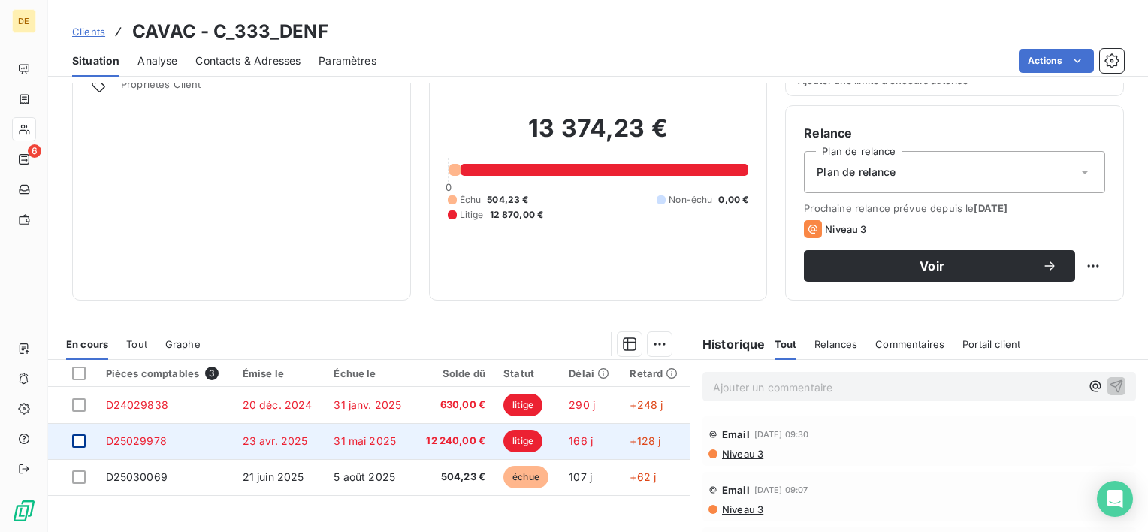
click at [72, 442] on div at bounding box center [79, 441] width 14 height 14
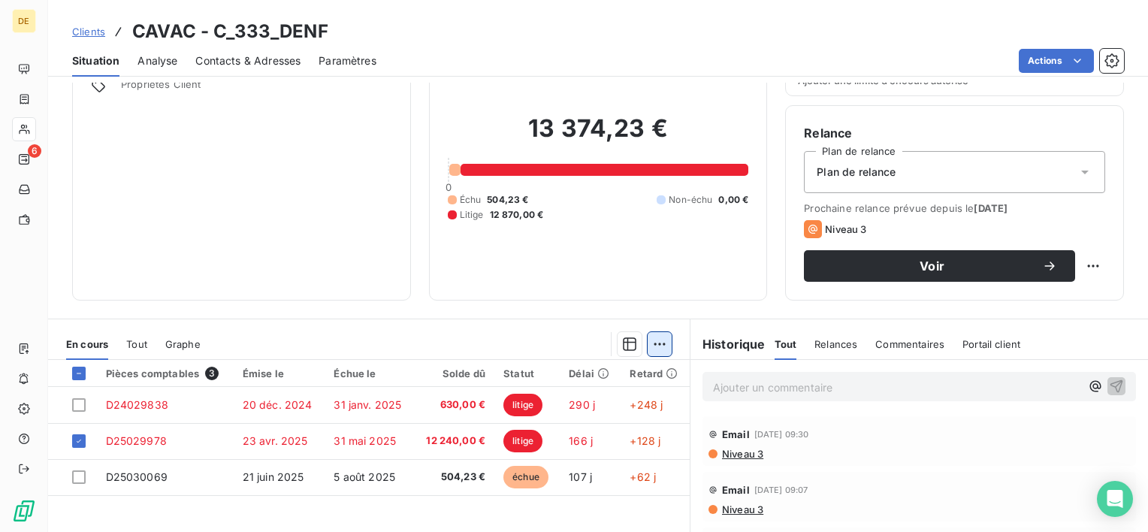
click at [652, 349] on html "DE 6 Clients CAVAC - C_333_DENF Situation Analyse Contacts & Adresses Paramètre…" at bounding box center [574, 266] width 1148 height 532
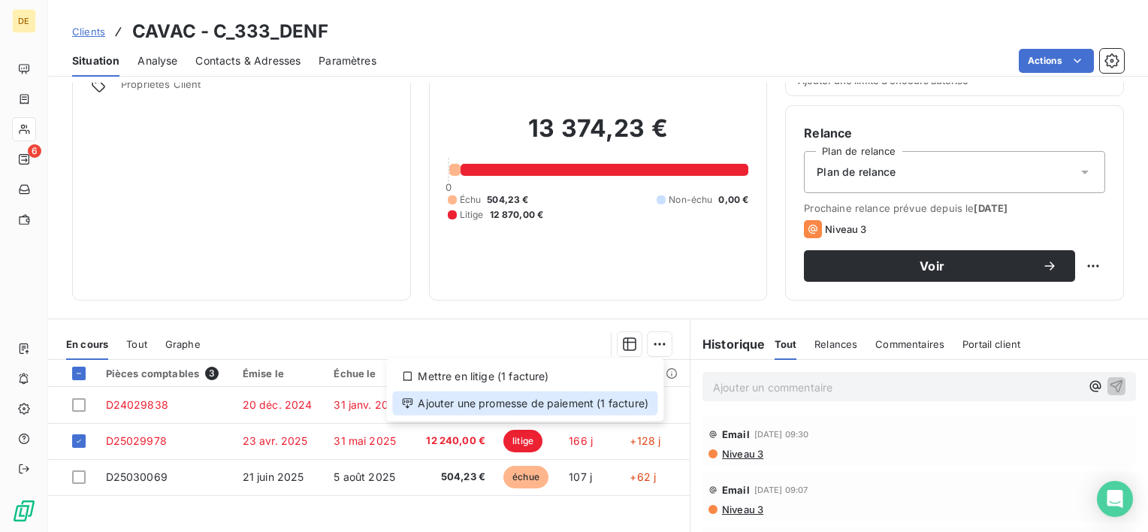
click at [594, 403] on div "Ajouter une promesse de paiement (1 facture)" at bounding box center [524, 403] width 265 height 24
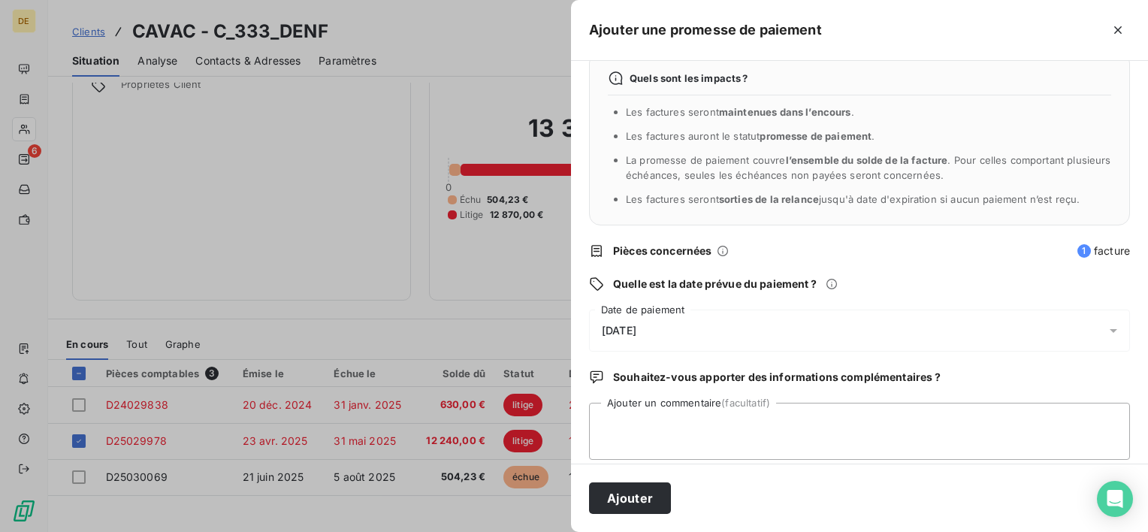
scroll to position [39, 0]
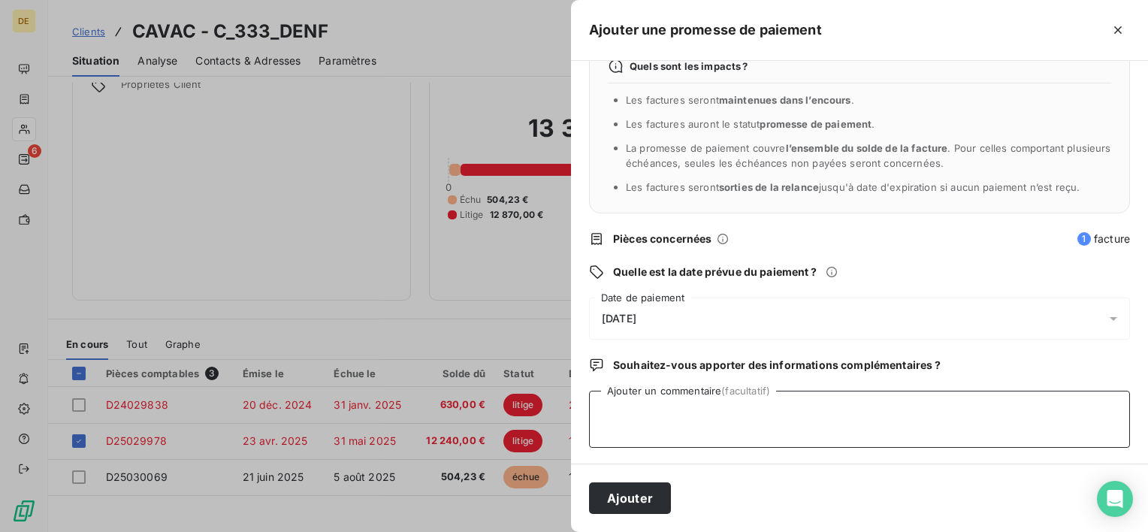
click at [661, 443] on textarea "Ajouter un commentaire (facultatif)" at bounding box center [859, 419] width 541 height 57
type textarea "payée"
click at [680, 312] on div "[DATE]" at bounding box center [859, 319] width 541 height 42
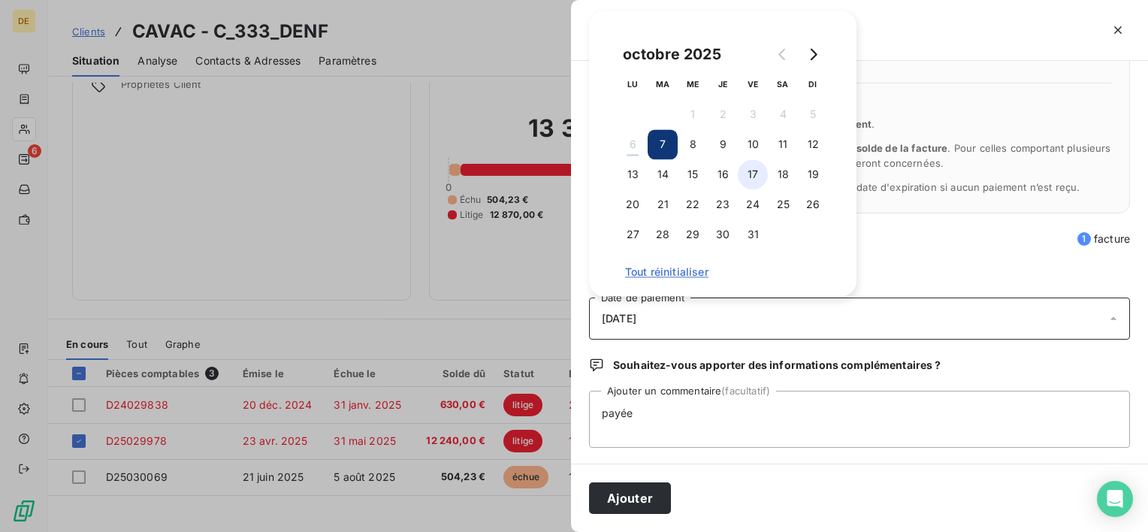
click at [760, 174] on button "17" at bounding box center [753, 174] width 30 height 30
click at [625, 487] on button "Ajouter" at bounding box center [630, 498] width 82 height 32
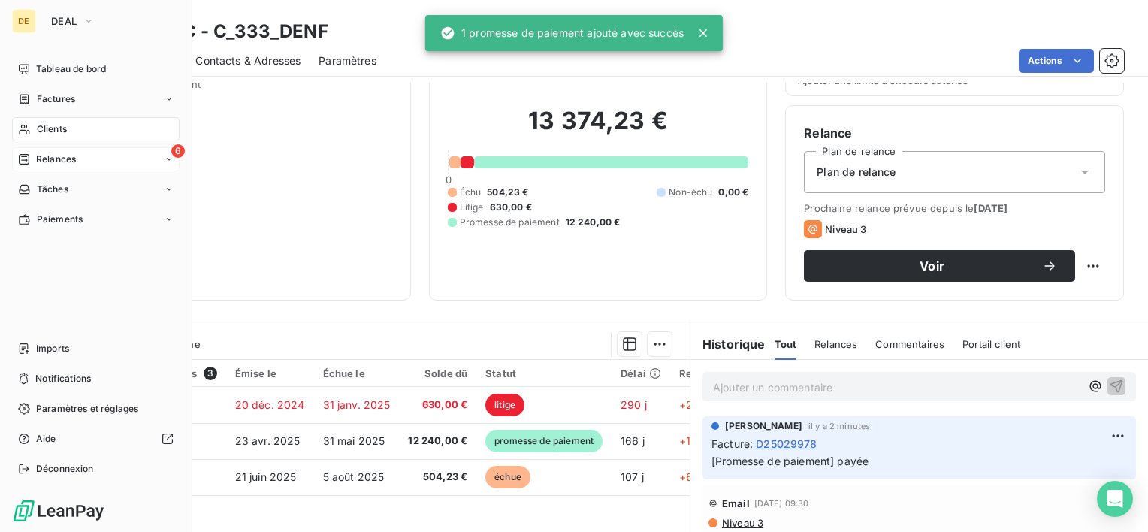
click at [30, 153] on div "Relances" at bounding box center [47, 160] width 58 height 14
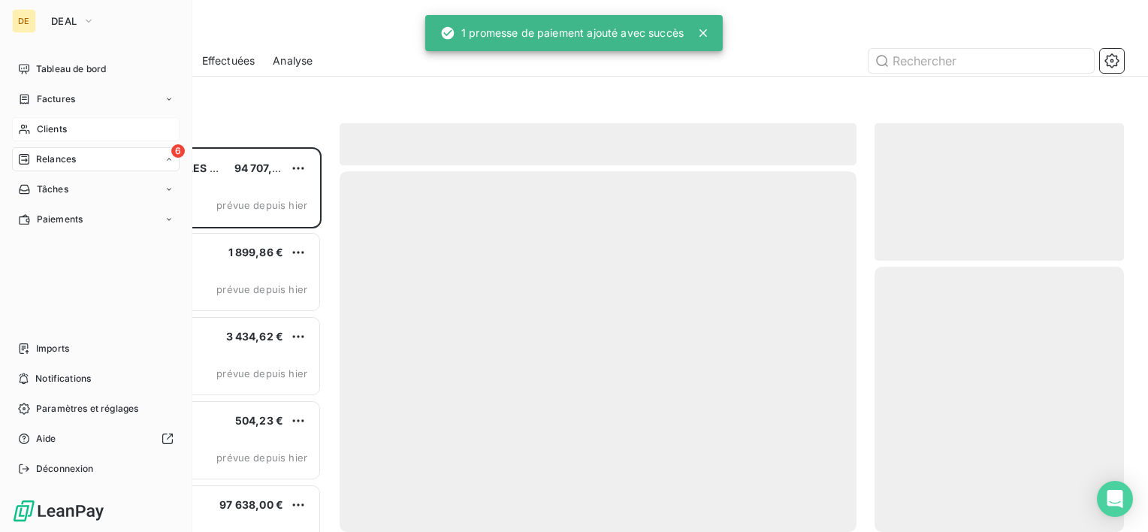
scroll to position [373, 237]
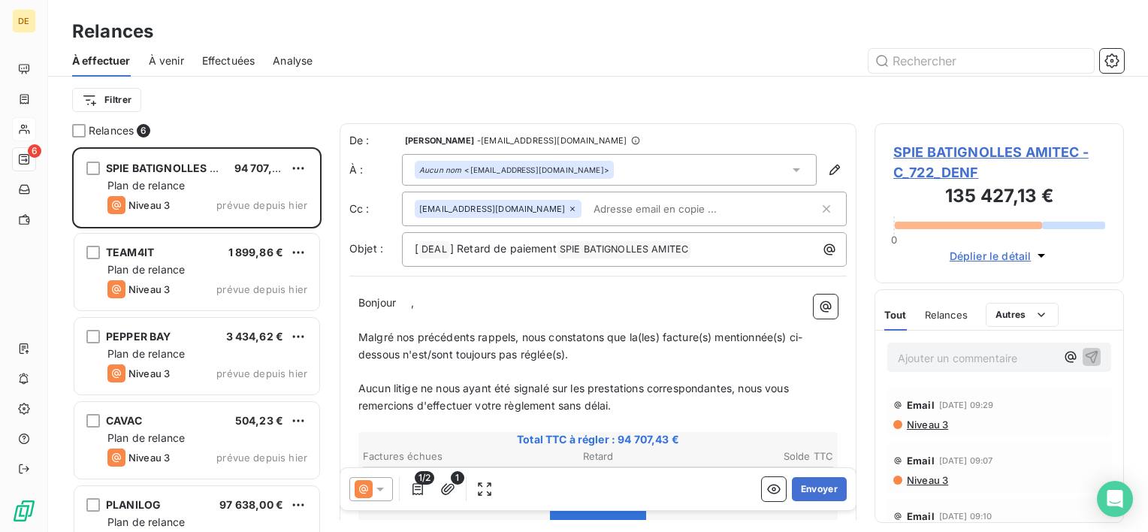
click at [588, 211] on input "text" at bounding box center [675, 209] width 174 height 23
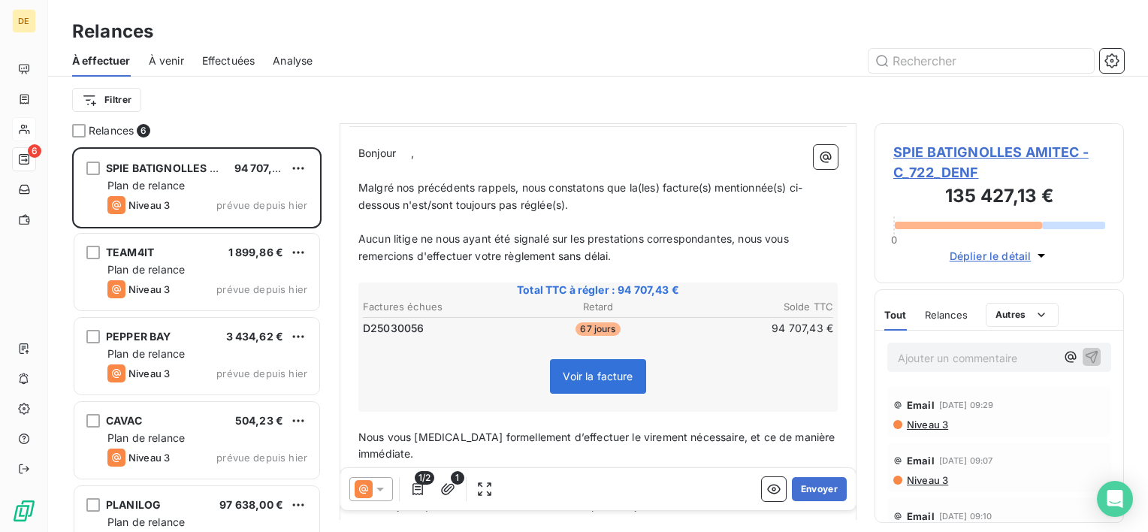
scroll to position [77, 0]
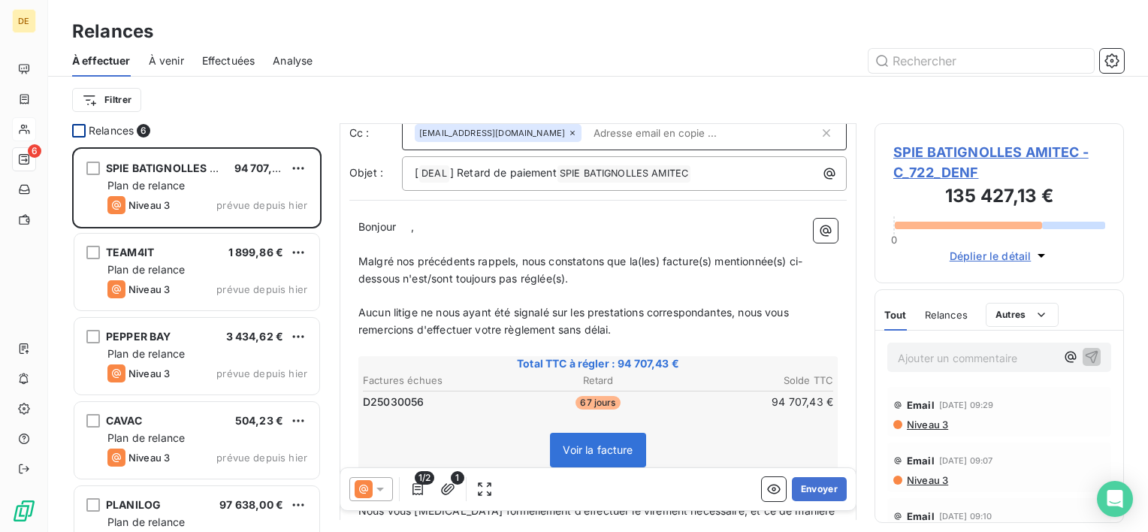
click at [80, 131] on div at bounding box center [79, 131] width 14 height 14
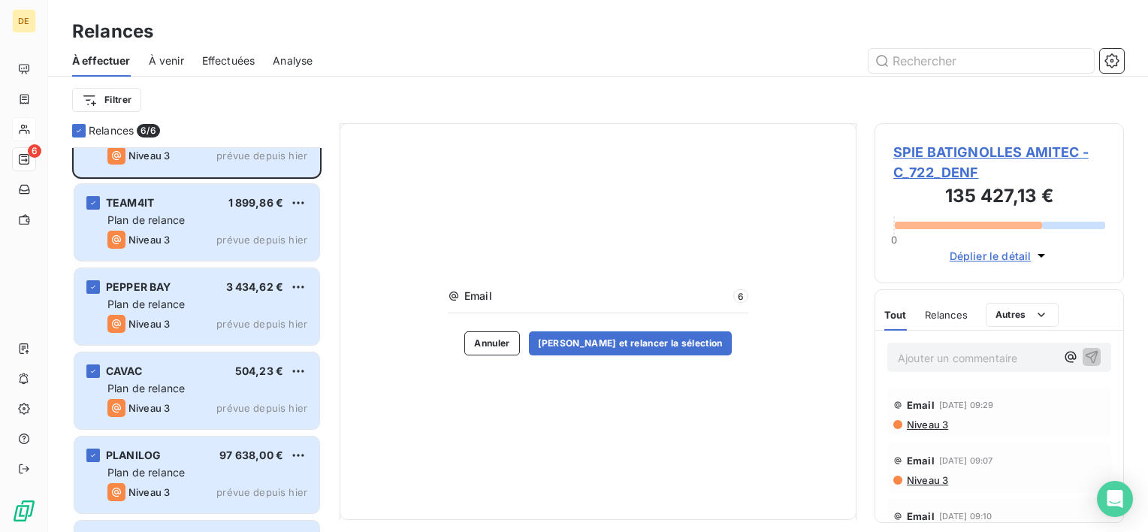
scroll to position [120, 0]
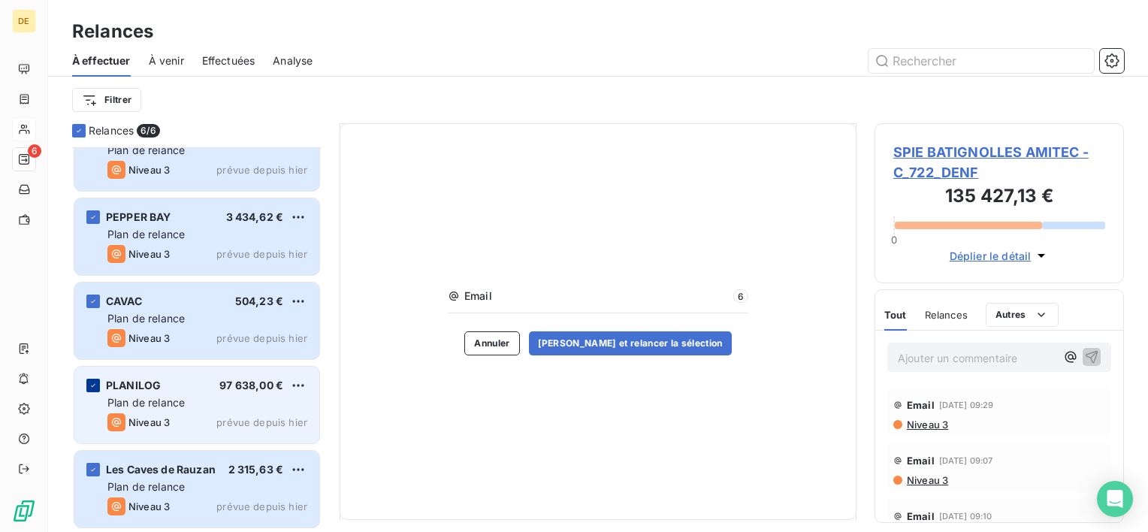
click at [92, 385] on icon "grid" at bounding box center [93, 385] width 9 height 9
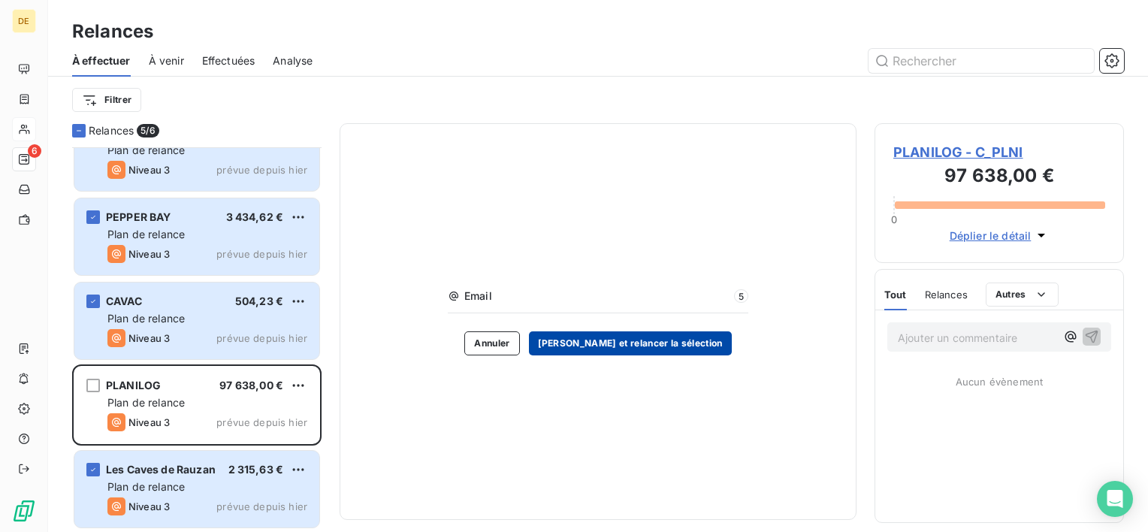
click at [623, 343] on button "[PERSON_NAME] et relancer la sélection" at bounding box center [630, 343] width 203 height 24
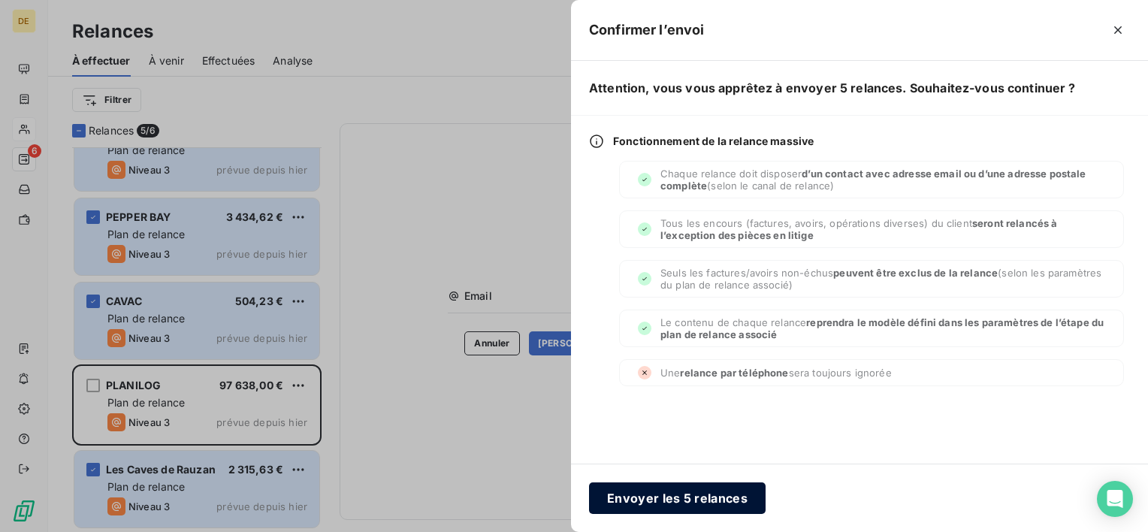
click at [716, 499] on button "Envoyer les 5 relances" at bounding box center [677, 498] width 177 height 32
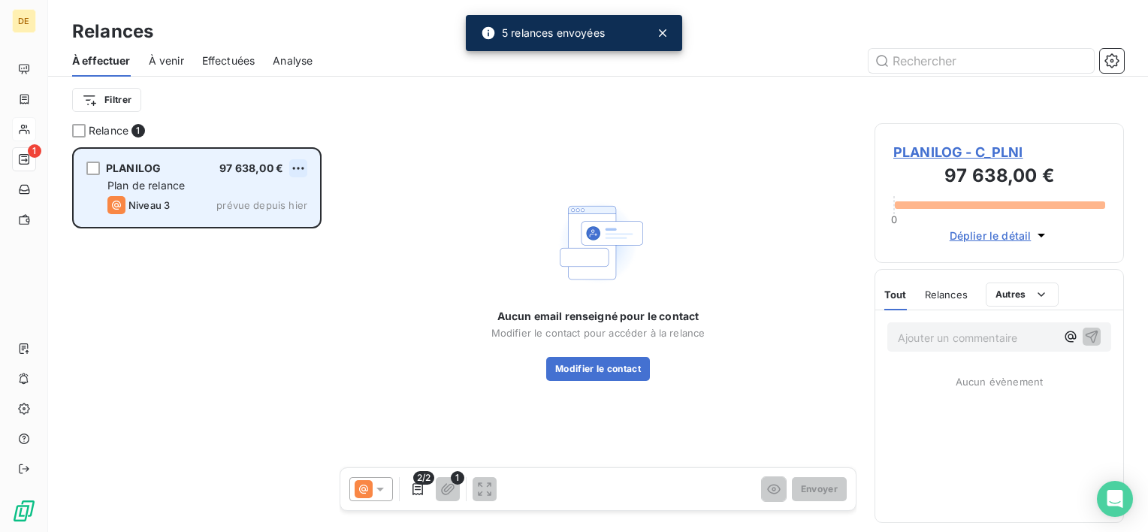
click at [295, 167] on html "DE 1 Relances À effectuer À venir Effectuées Analyse Filtrer Relance 1 PLANILOG…" at bounding box center [574, 266] width 1148 height 532
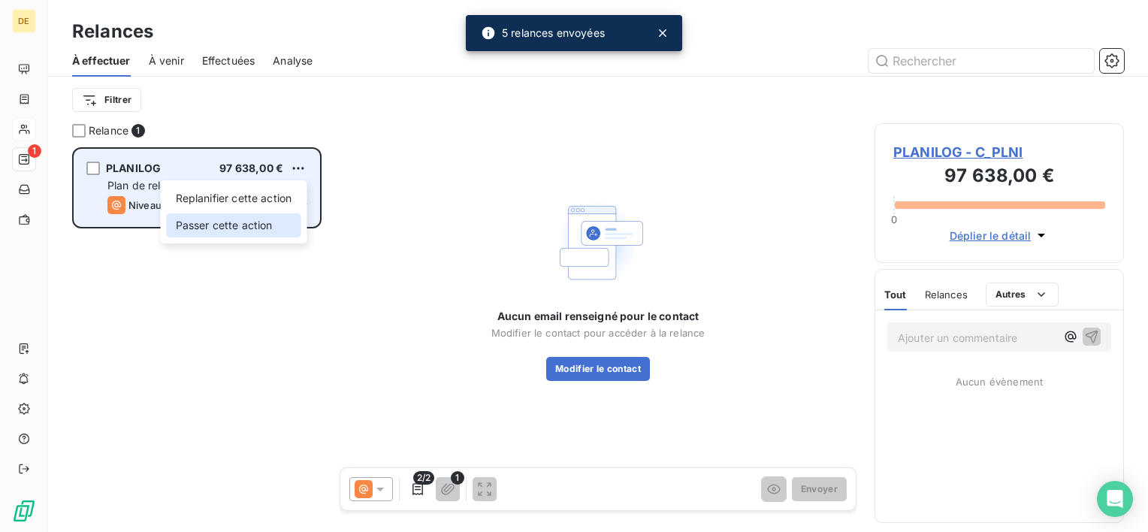
click at [235, 231] on div "Passer cette action" at bounding box center [234, 225] width 134 height 24
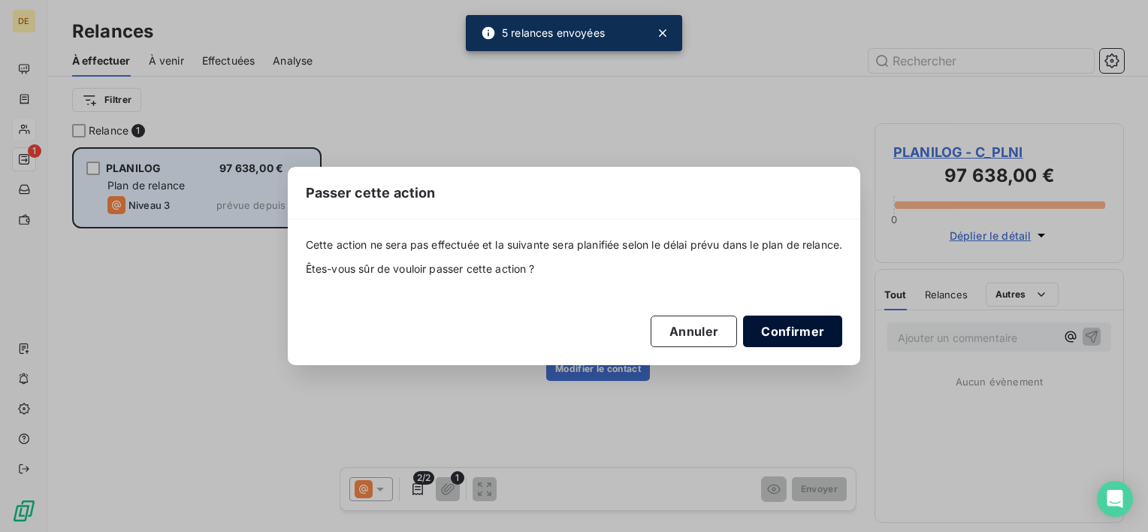
click at [797, 328] on button "Confirmer" at bounding box center [792, 332] width 99 height 32
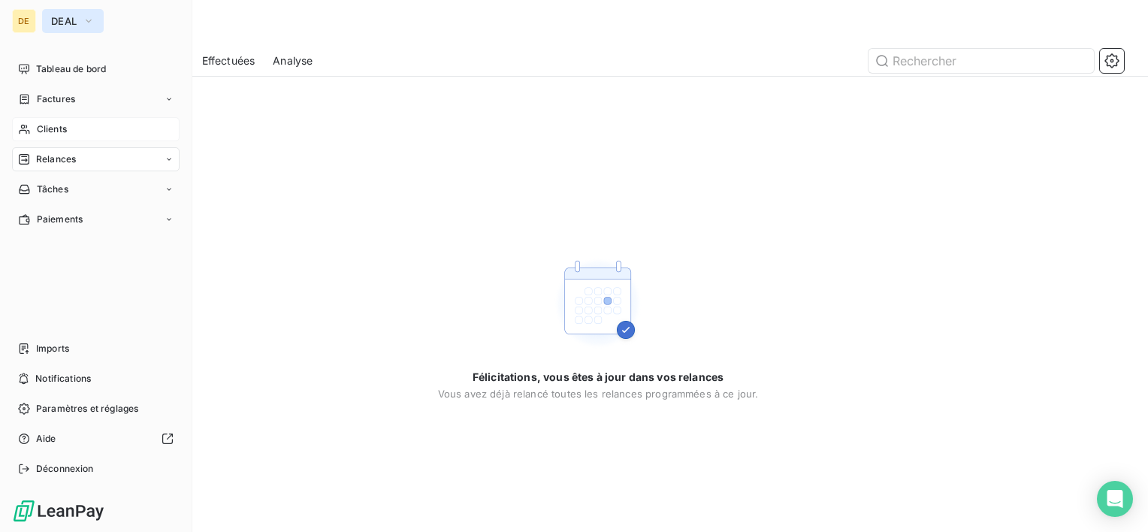
click at [96, 19] on button "DEAL" at bounding box center [73, 21] width 62 height 24
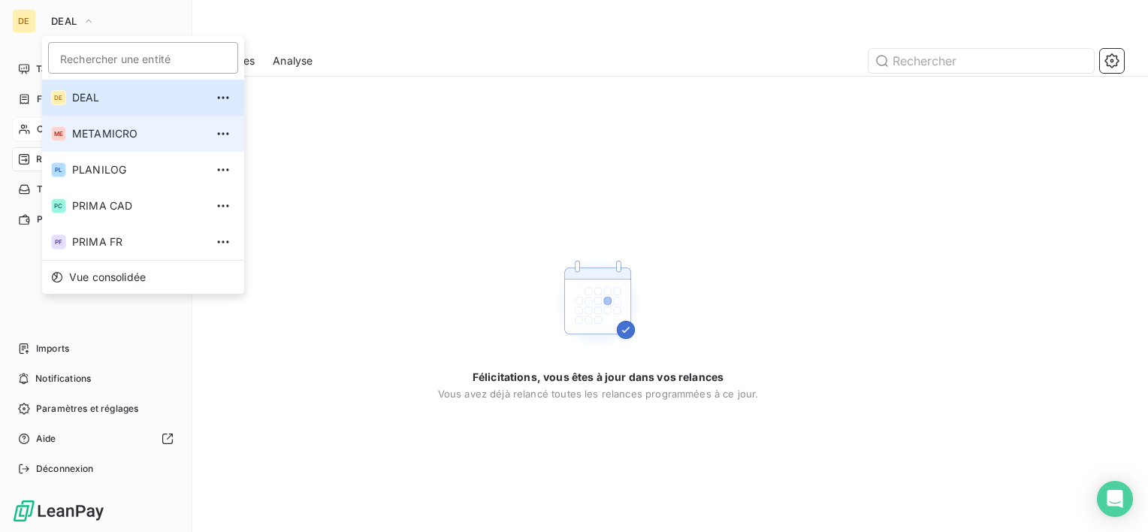
click at [85, 132] on span "METAMICRO" at bounding box center [138, 133] width 133 height 15
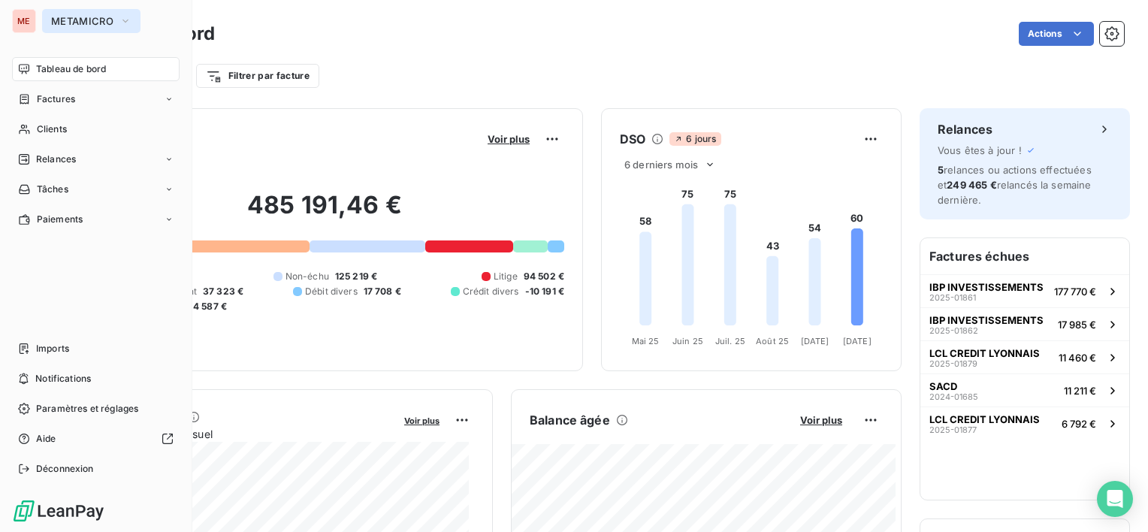
click at [99, 19] on span "METAMICRO" at bounding box center [82, 21] width 62 height 12
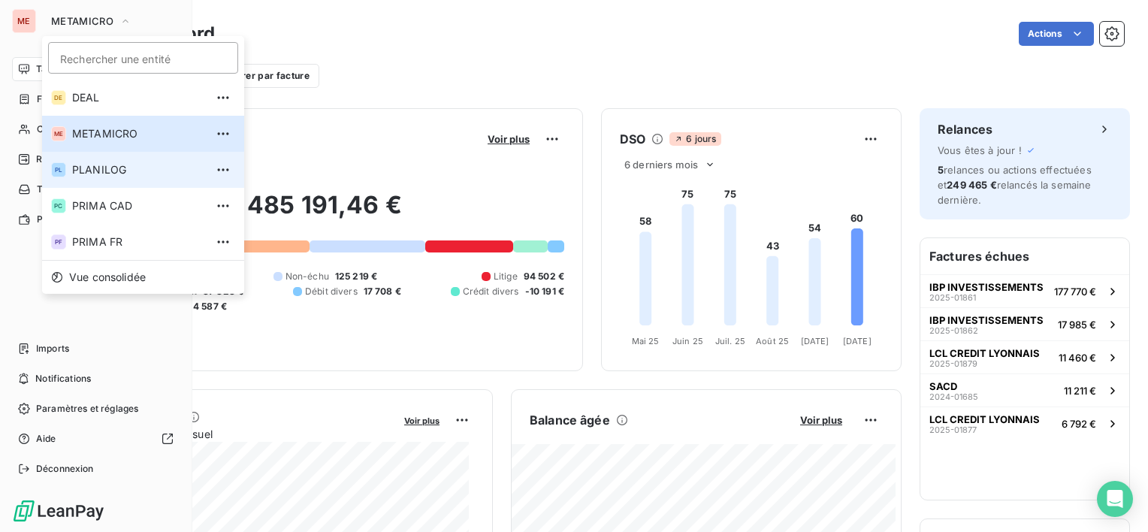
click at [92, 177] on li "PL PLANILOG" at bounding box center [143, 170] width 202 height 36
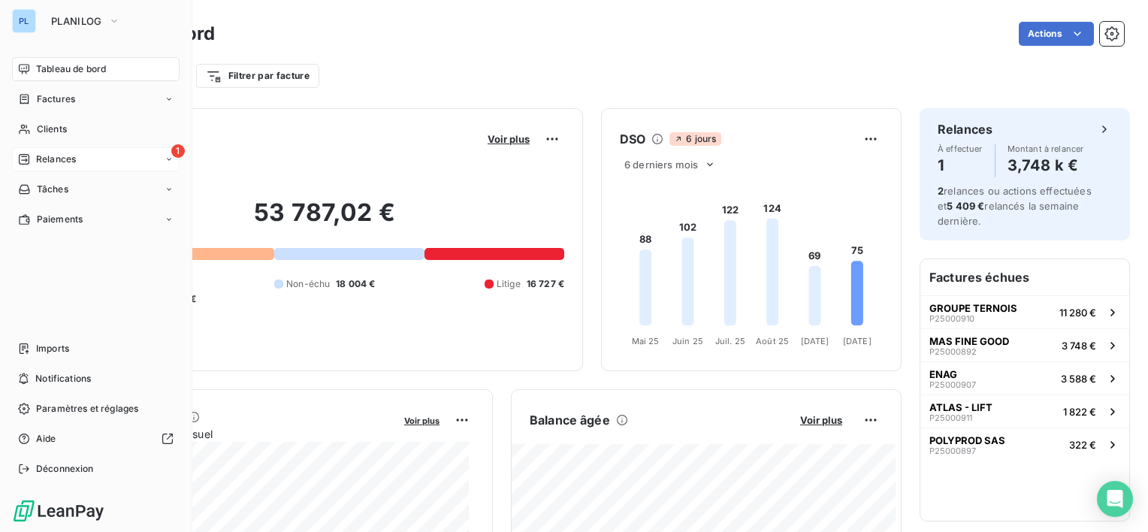
click at [126, 162] on div "1 Relances" at bounding box center [96, 159] width 168 height 24
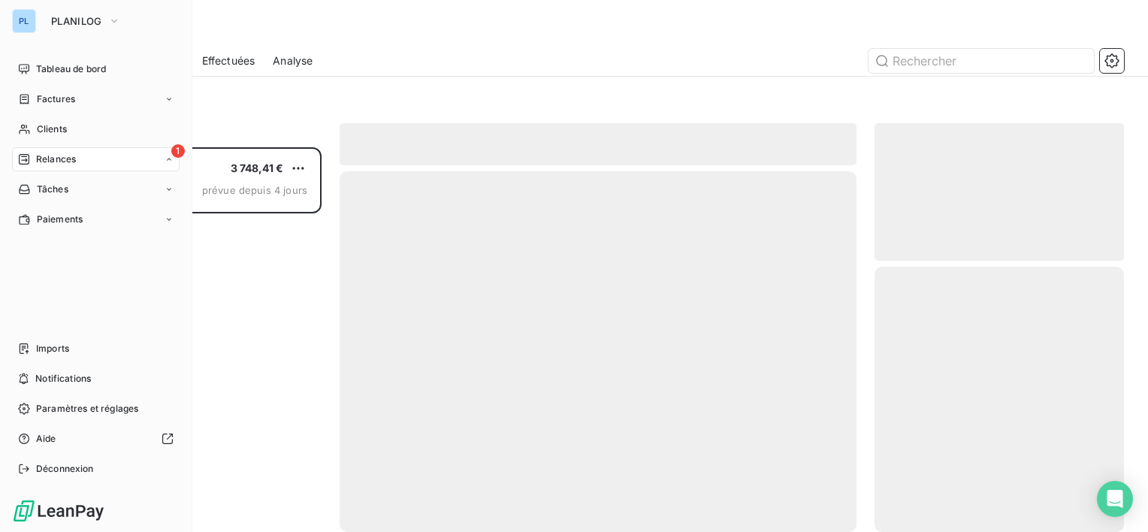
scroll to position [373, 237]
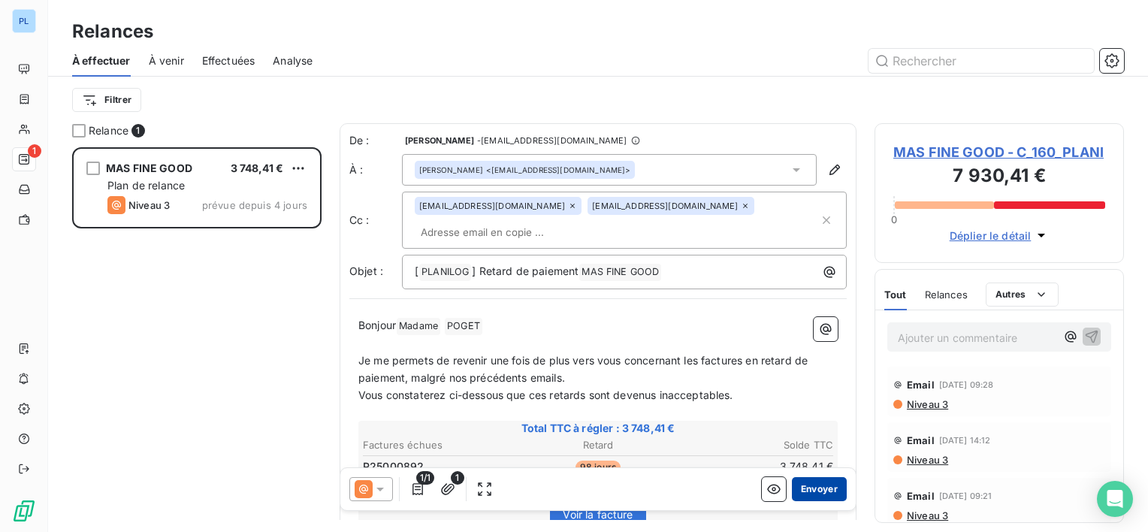
click at [808, 490] on button "Envoyer" at bounding box center [819, 489] width 55 height 24
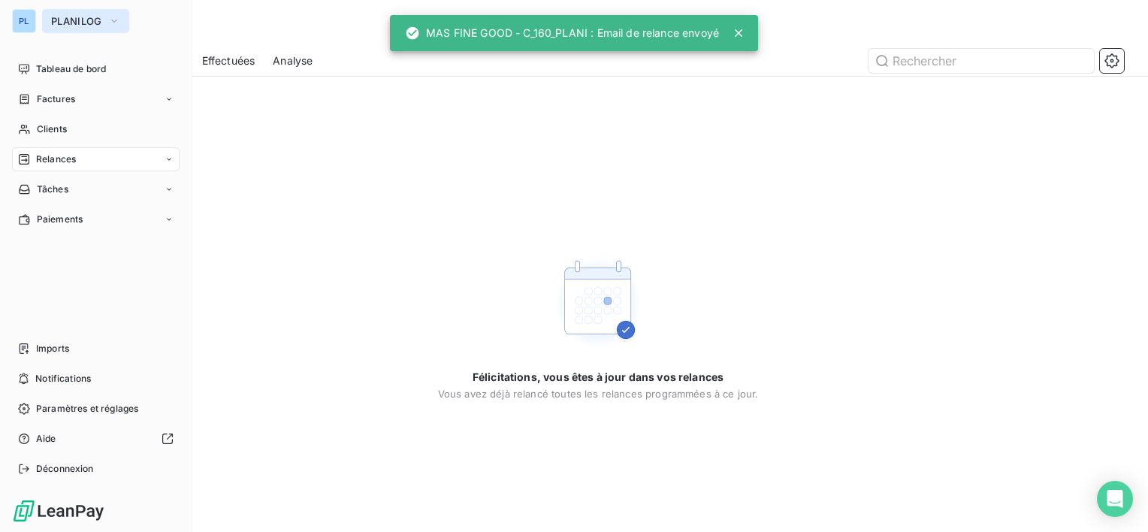
click at [88, 25] on span "PLANILOG" at bounding box center [76, 21] width 51 height 12
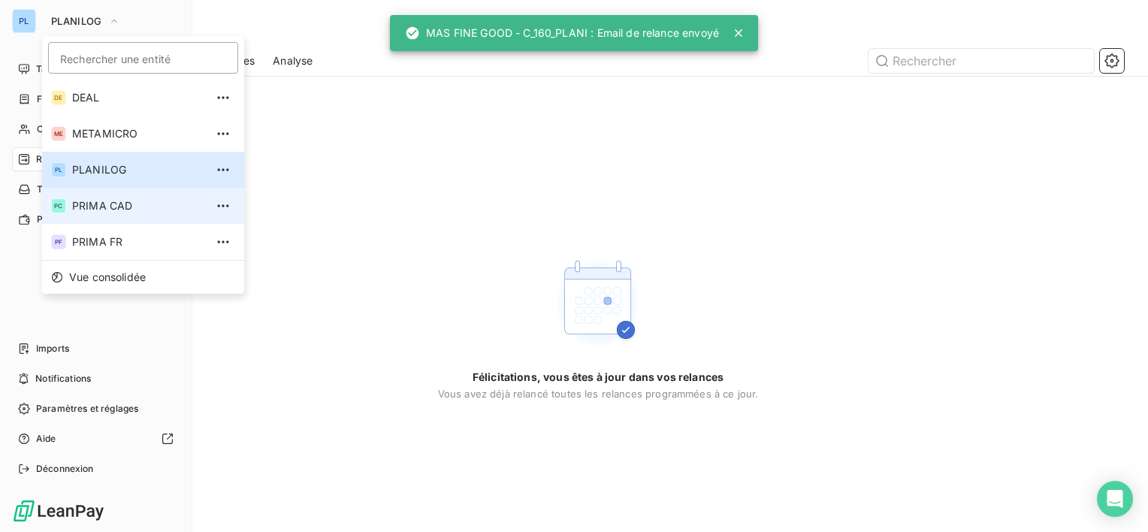
click at [120, 213] on span "PRIMA CAD" at bounding box center [138, 205] width 133 height 15
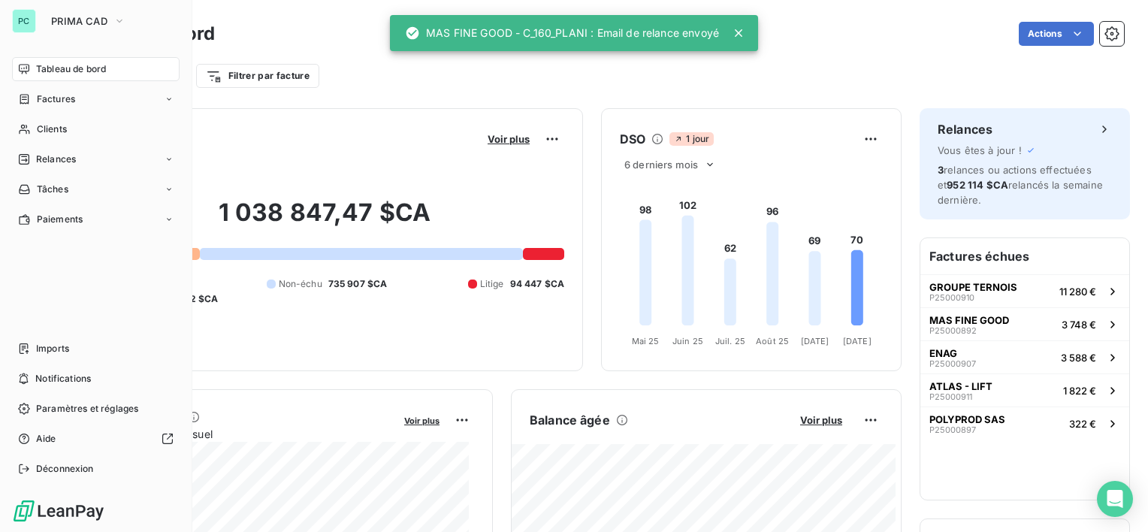
drag, startPoint x: 89, startPoint y: 26, endPoint x: 88, endPoint y: 35, distance: 9.1
click at [90, 26] on button "PRIMA CAD" at bounding box center [88, 21] width 92 height 24
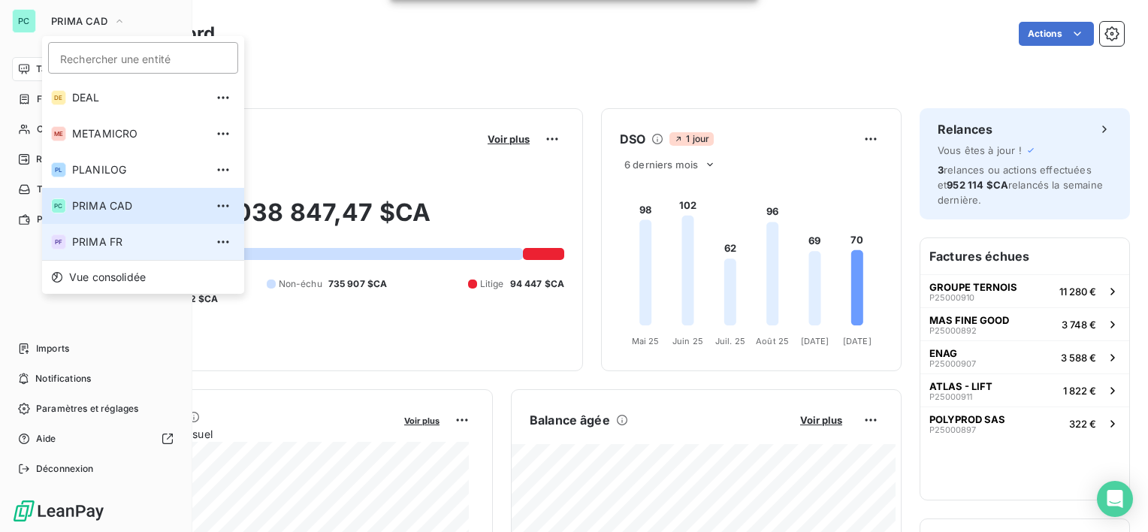
click at [124, 252] on li "PF PRIMA FR" at bounding box center [143, 242] width 202 height 36
